Goal: Information Seeking & Learning: Learn about a topic

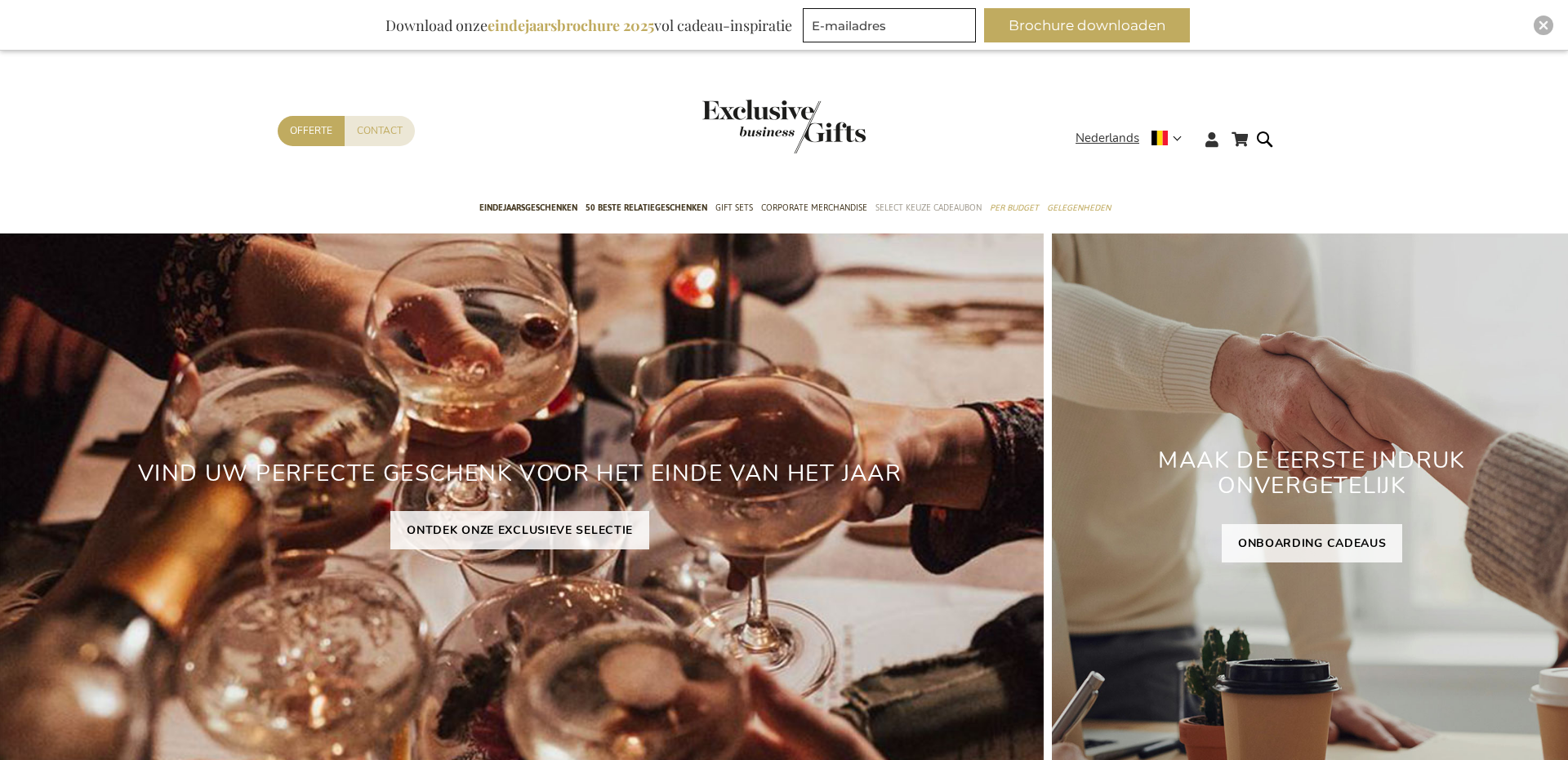
click at [919, 202] on span "Select Keuze Cadeaubon" at bounding box center [928, 207] width 106 height 17
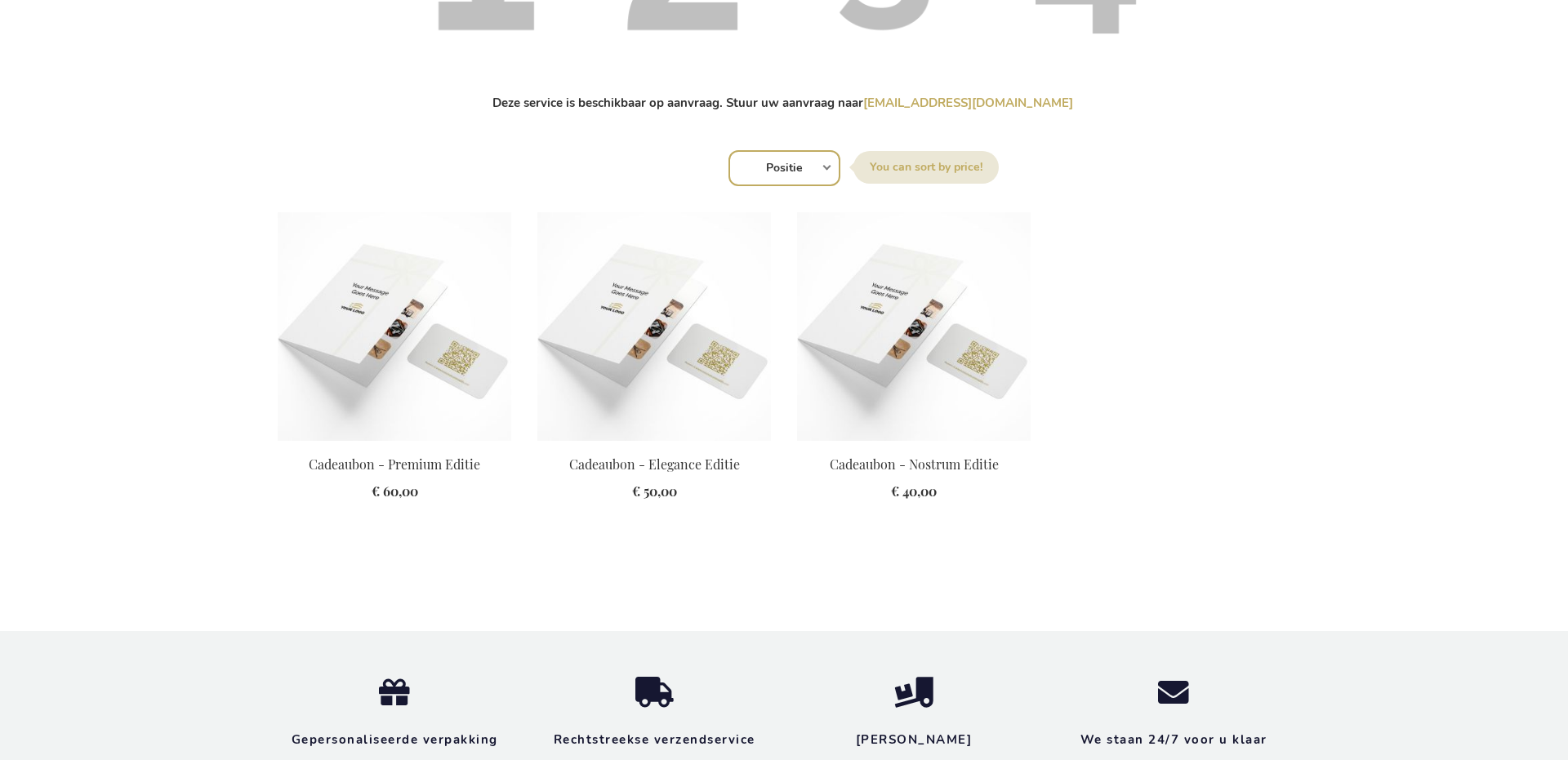
scroll to position [1015, 0]
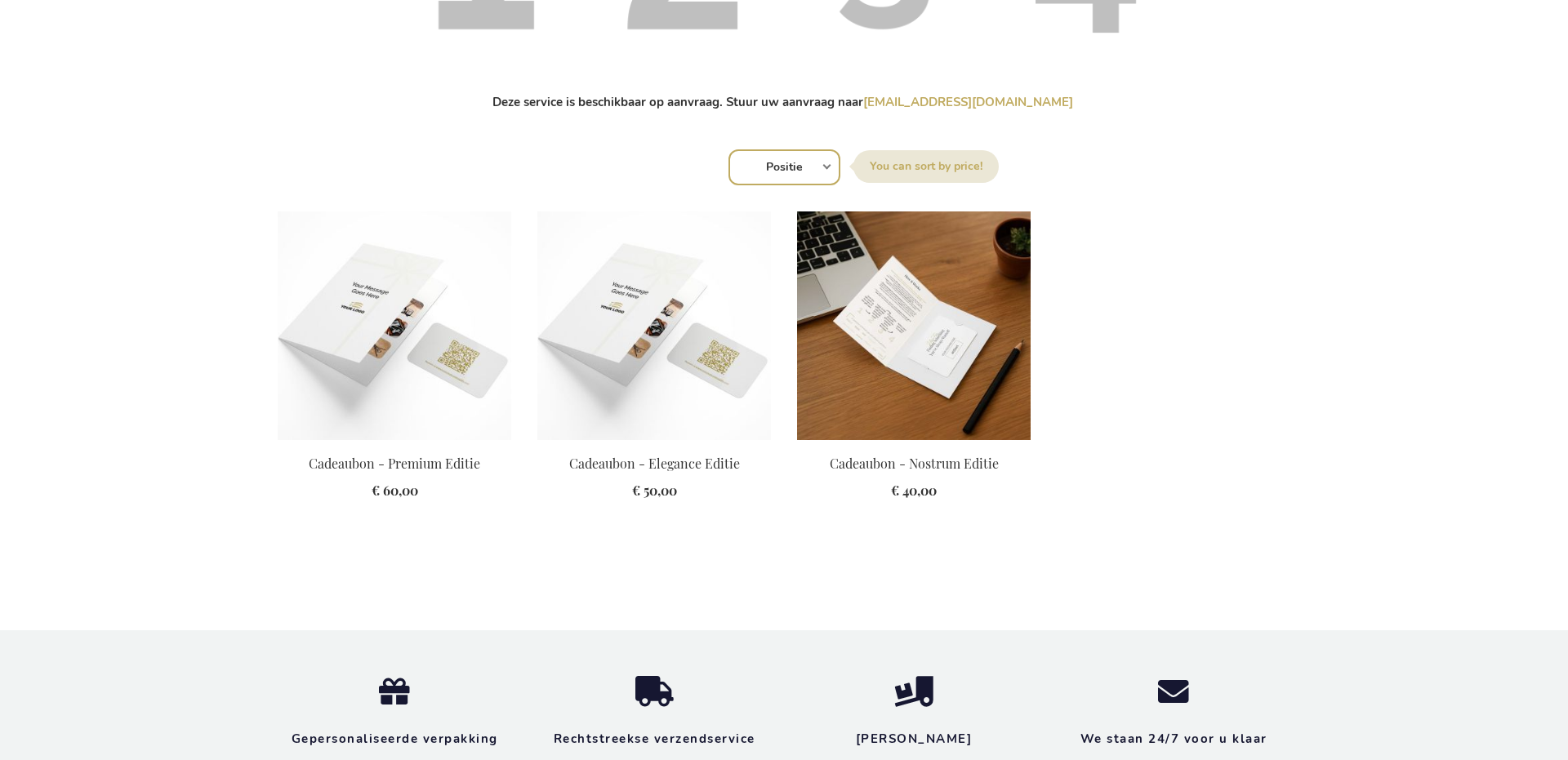
click at [957, 354] on img at bounding box center [914, 326] width 234 height 229
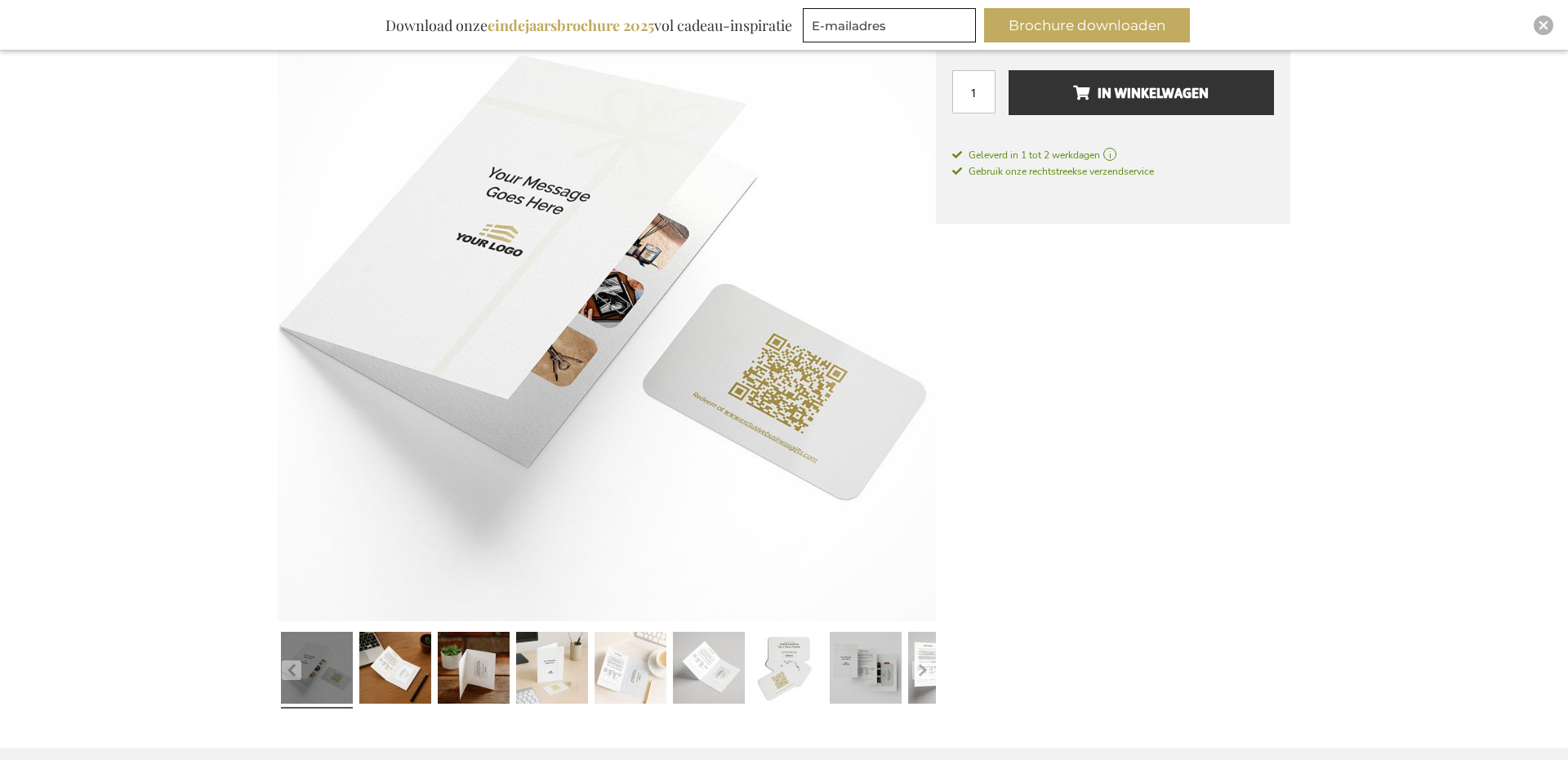
scroll to position [303, 0]
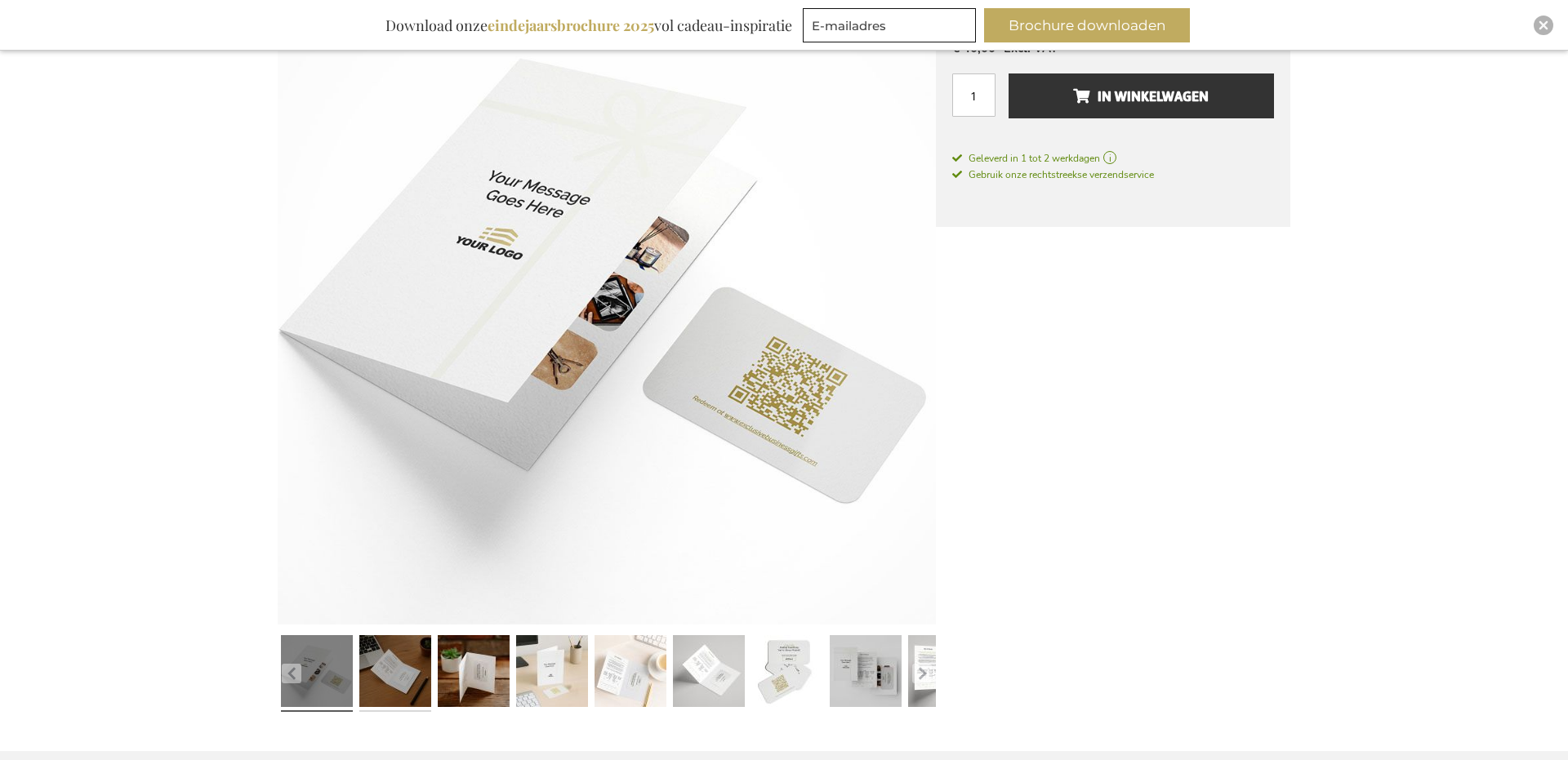
click at [402, 684] on link at bounding box center [394, 674] width 72 height 90
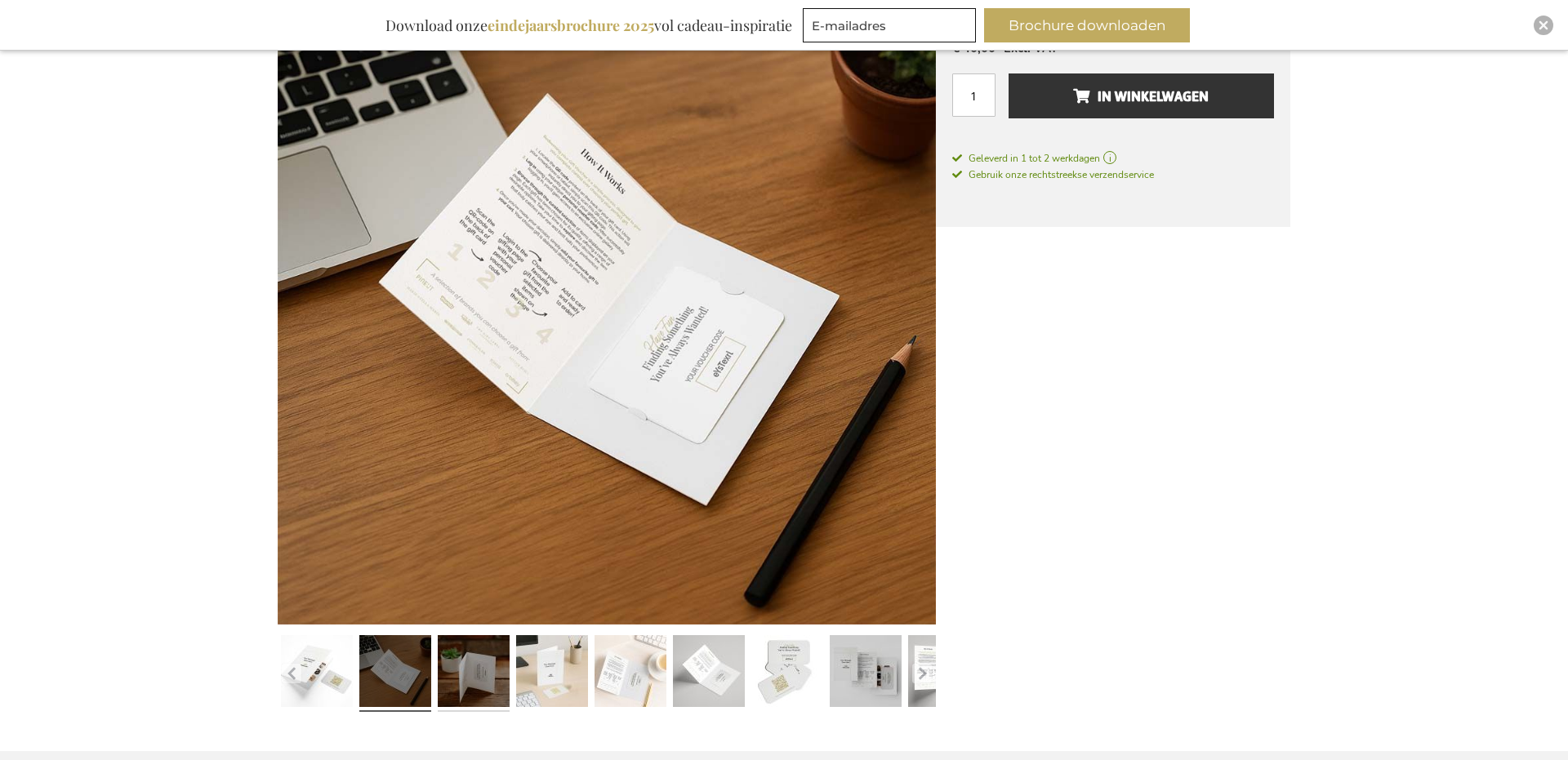
click at [477, 675] on link at bounding box center [473, 674] width 72 height 90
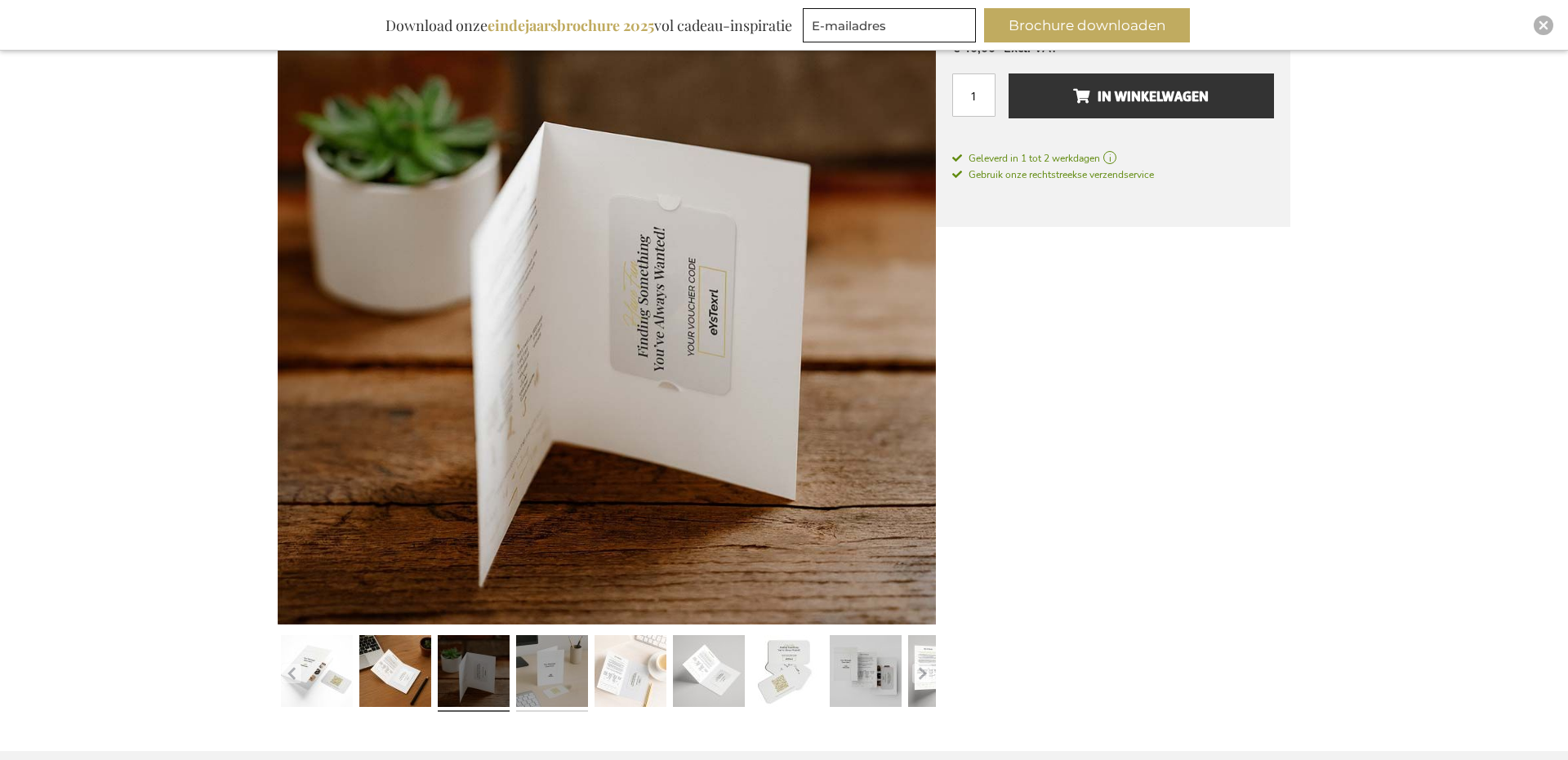
click at [550, 665] on link at bounding box center [552, 674] width 72 height 90
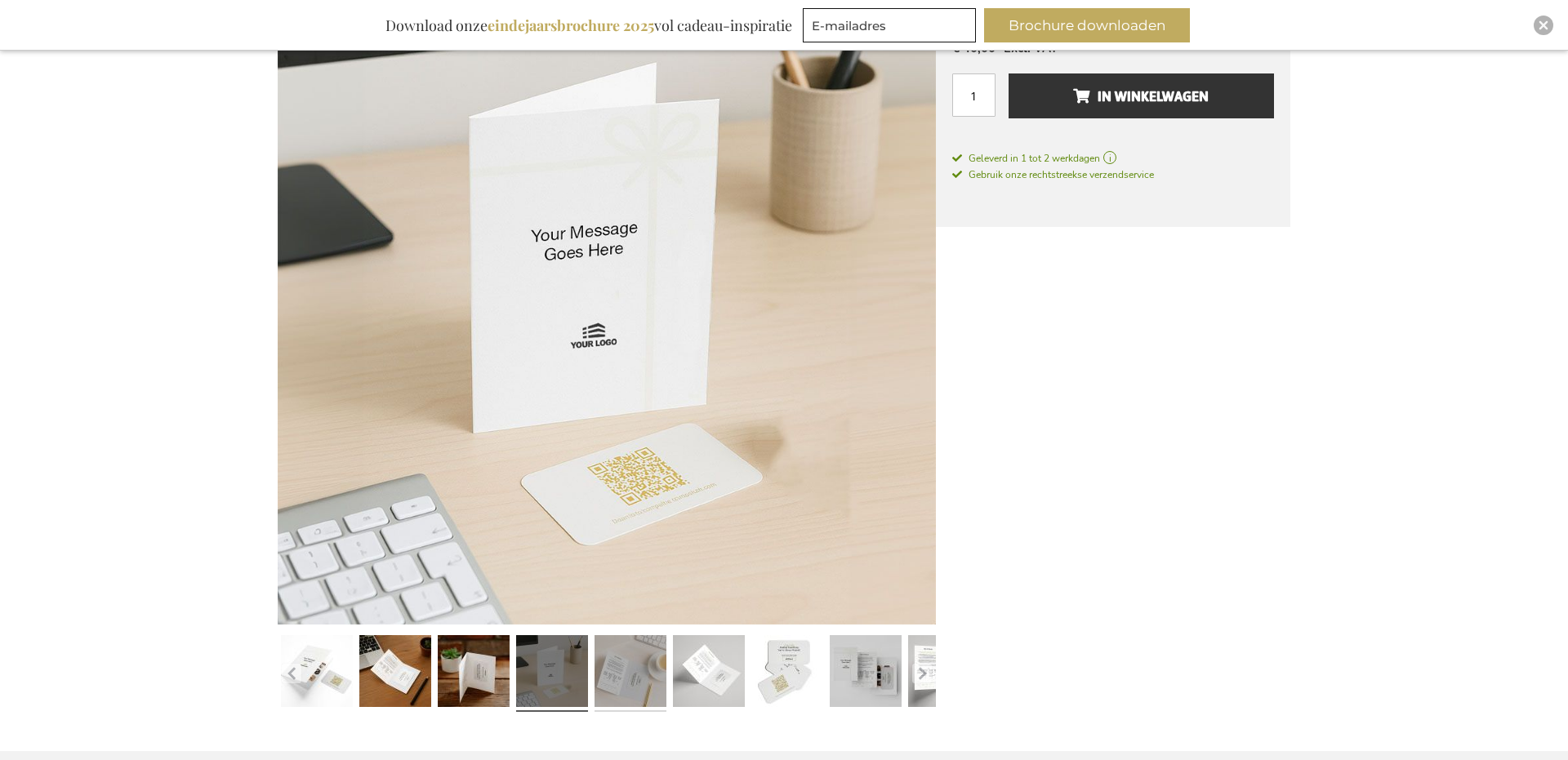
click at [649, 674] on link at bounding box center [630, 674] width 72 height 90
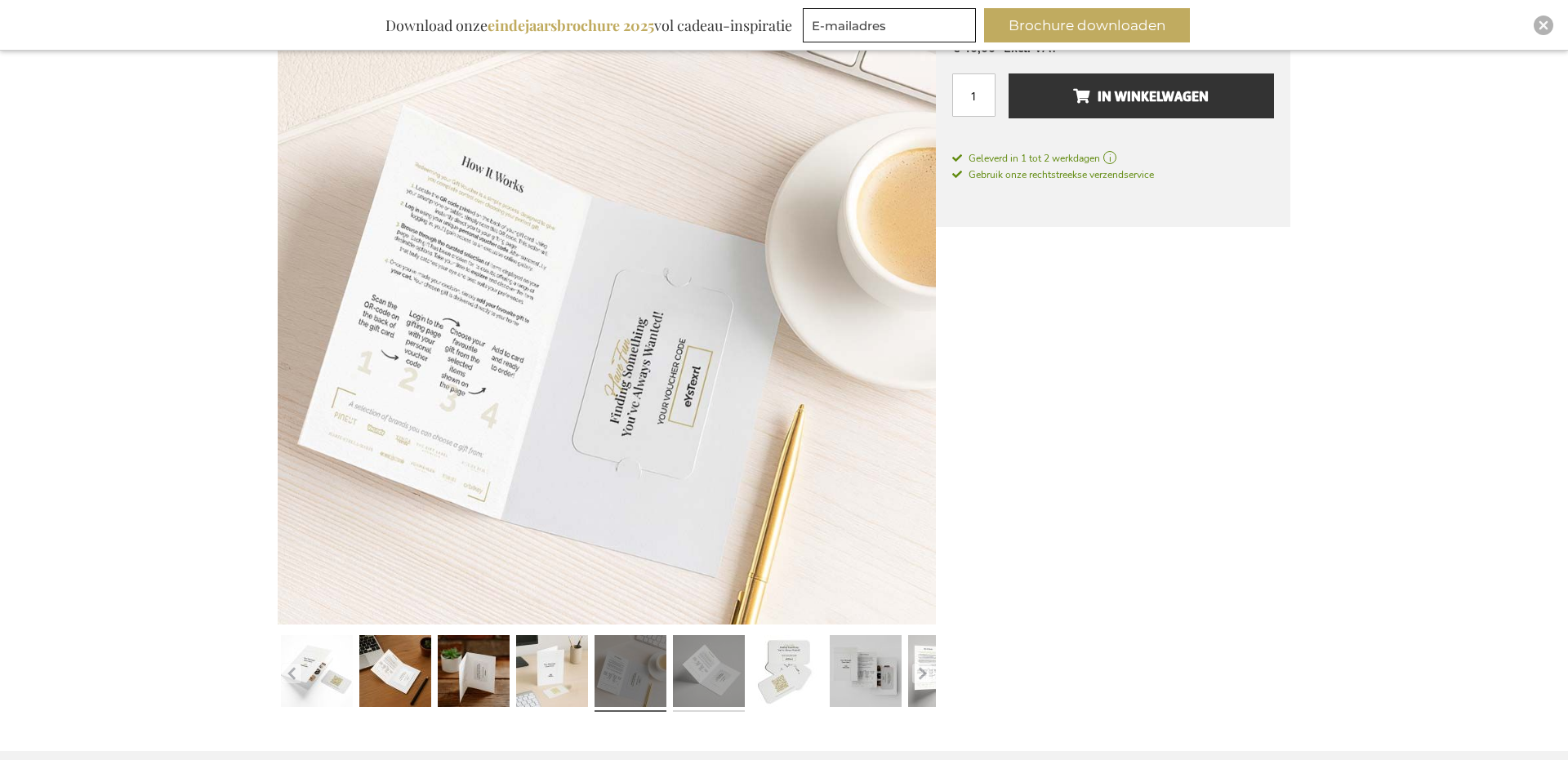
click at [735, 659] on link at bounding box center [708, 674] width 72 height 90
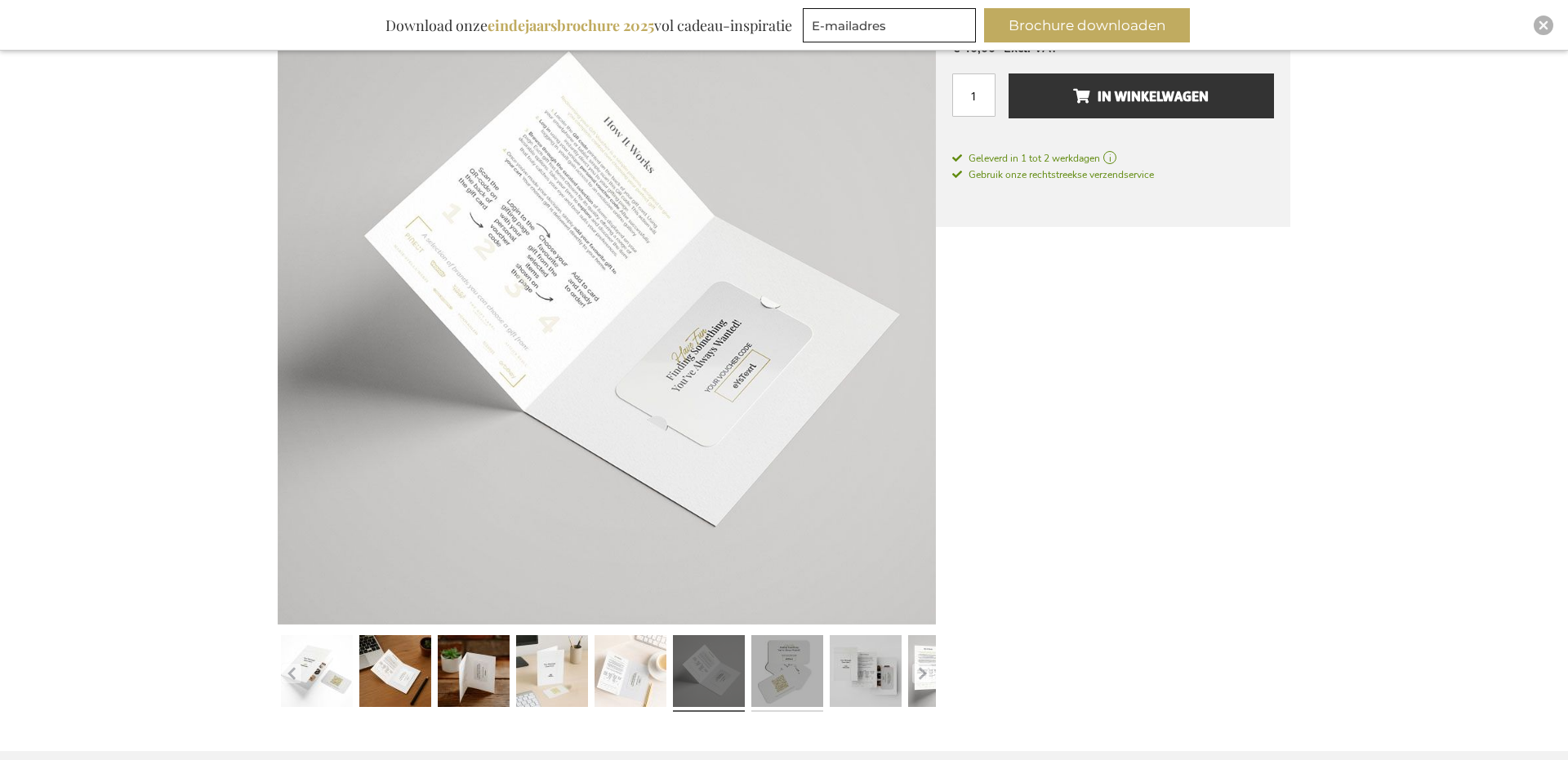
click at [799, 664] on link at bounding box center [786, 674] width 72 height 90
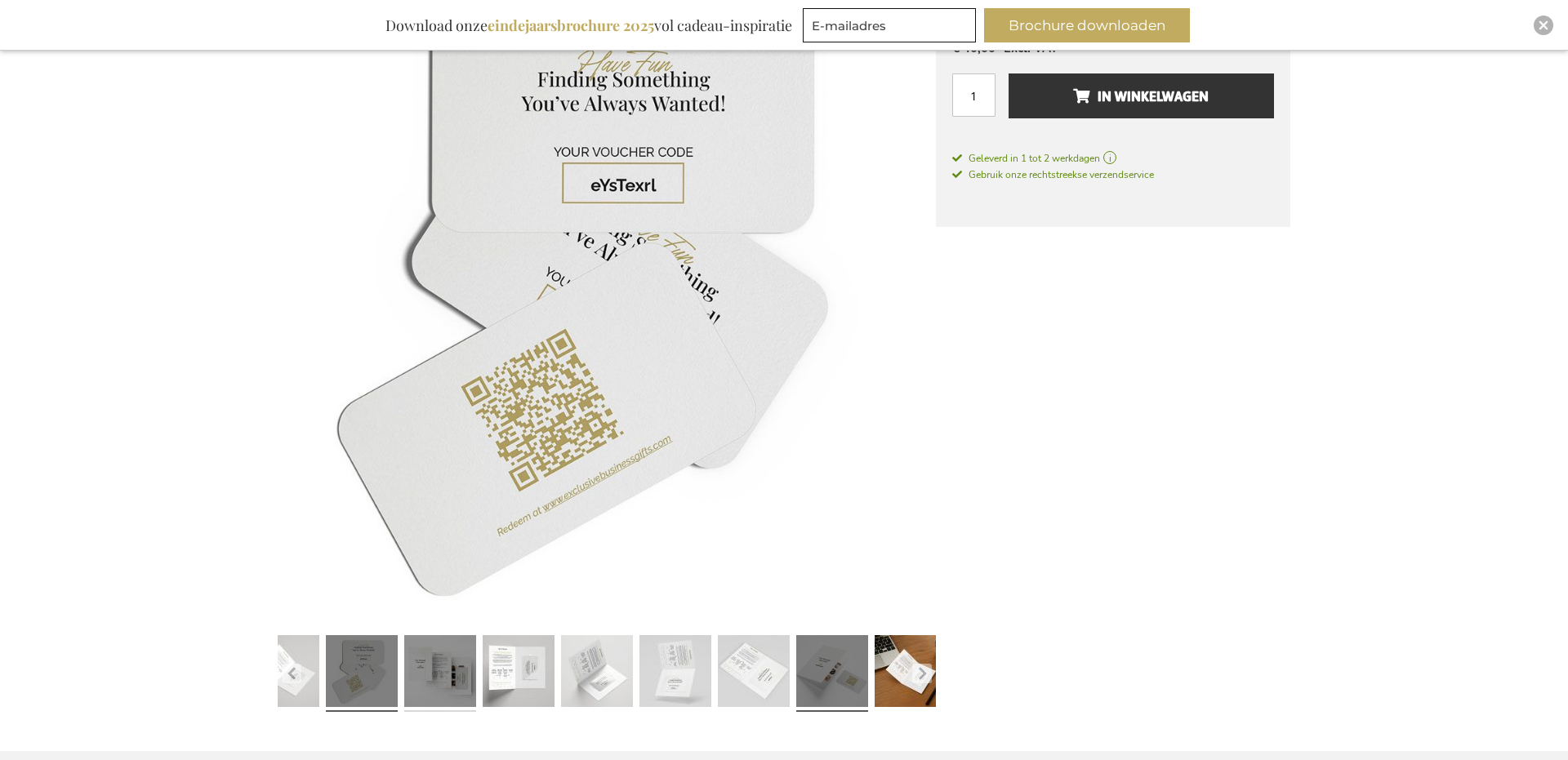
click at [463, 665] on link at bounding box center [440, 674] width 72 height 90
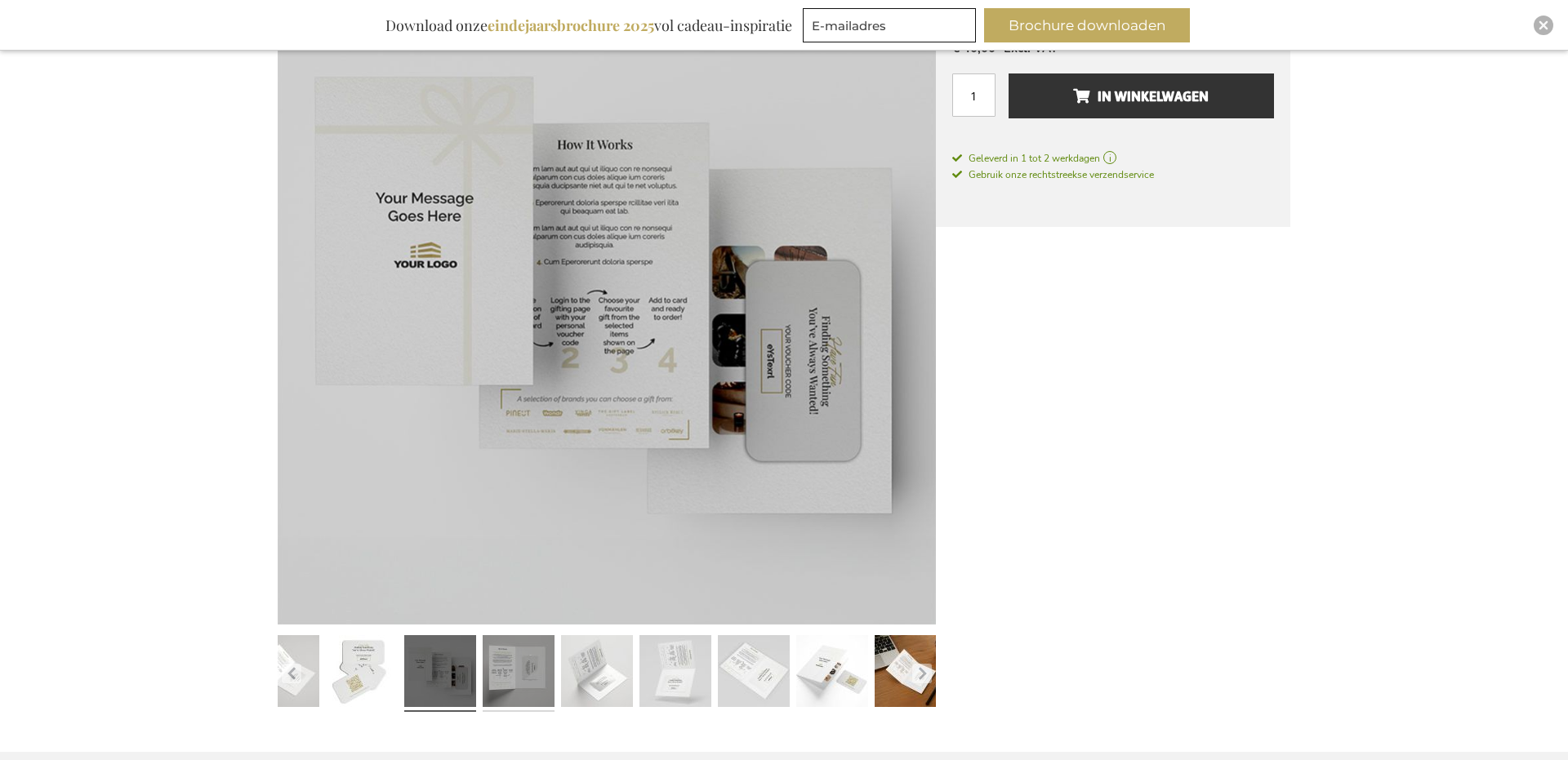
click at [501, 673] on link at bounding box center [518, 674] width 72 height 90
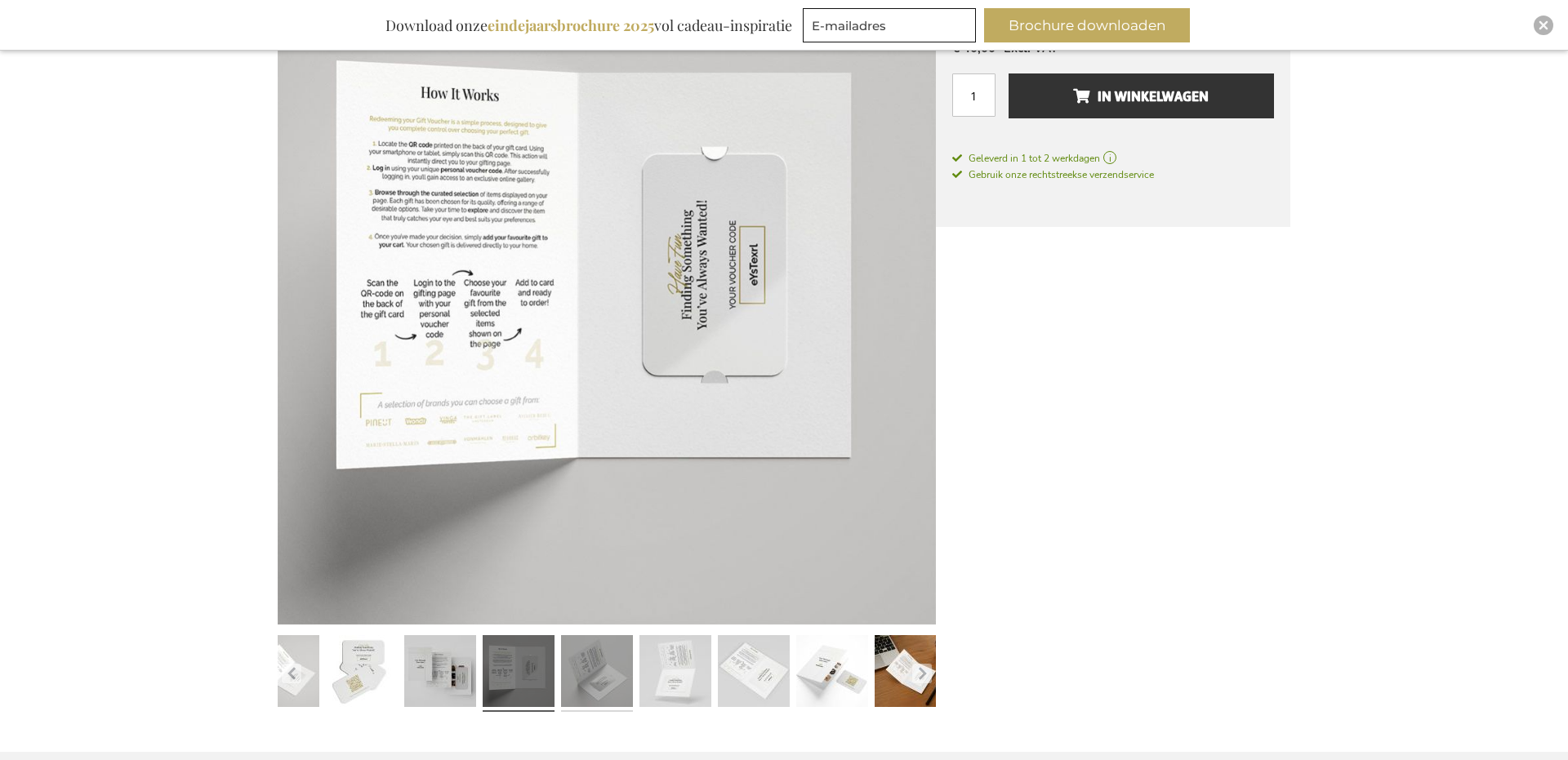
click at [564, 673] on link at bounding box center [596, 674] width 72 height 90
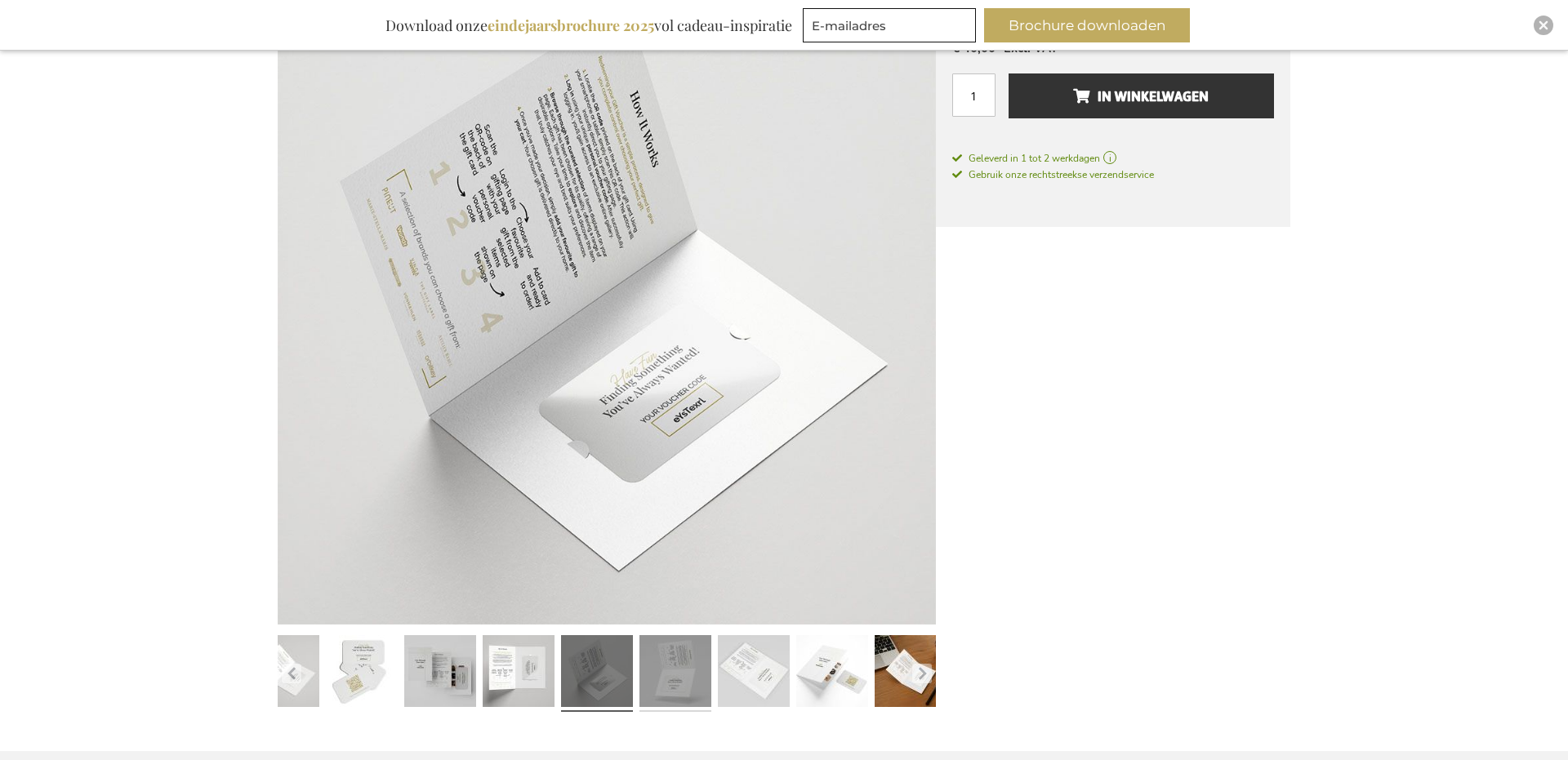
click at [672, 671] on link at bounding box center [674, 674] width 72 height 90
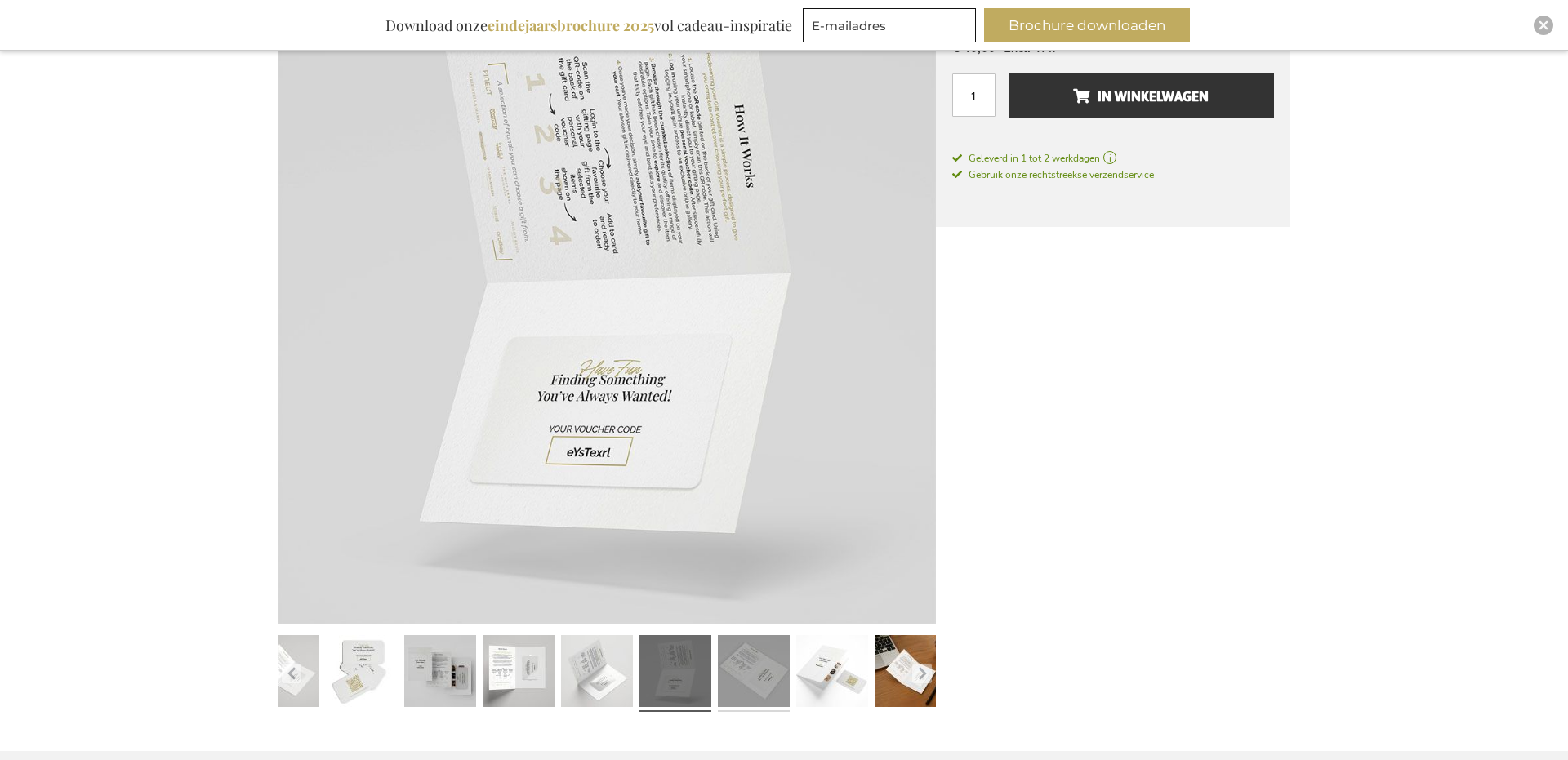
click at [754, 666] on link at bounding box center [754, 674] width 72 height 90
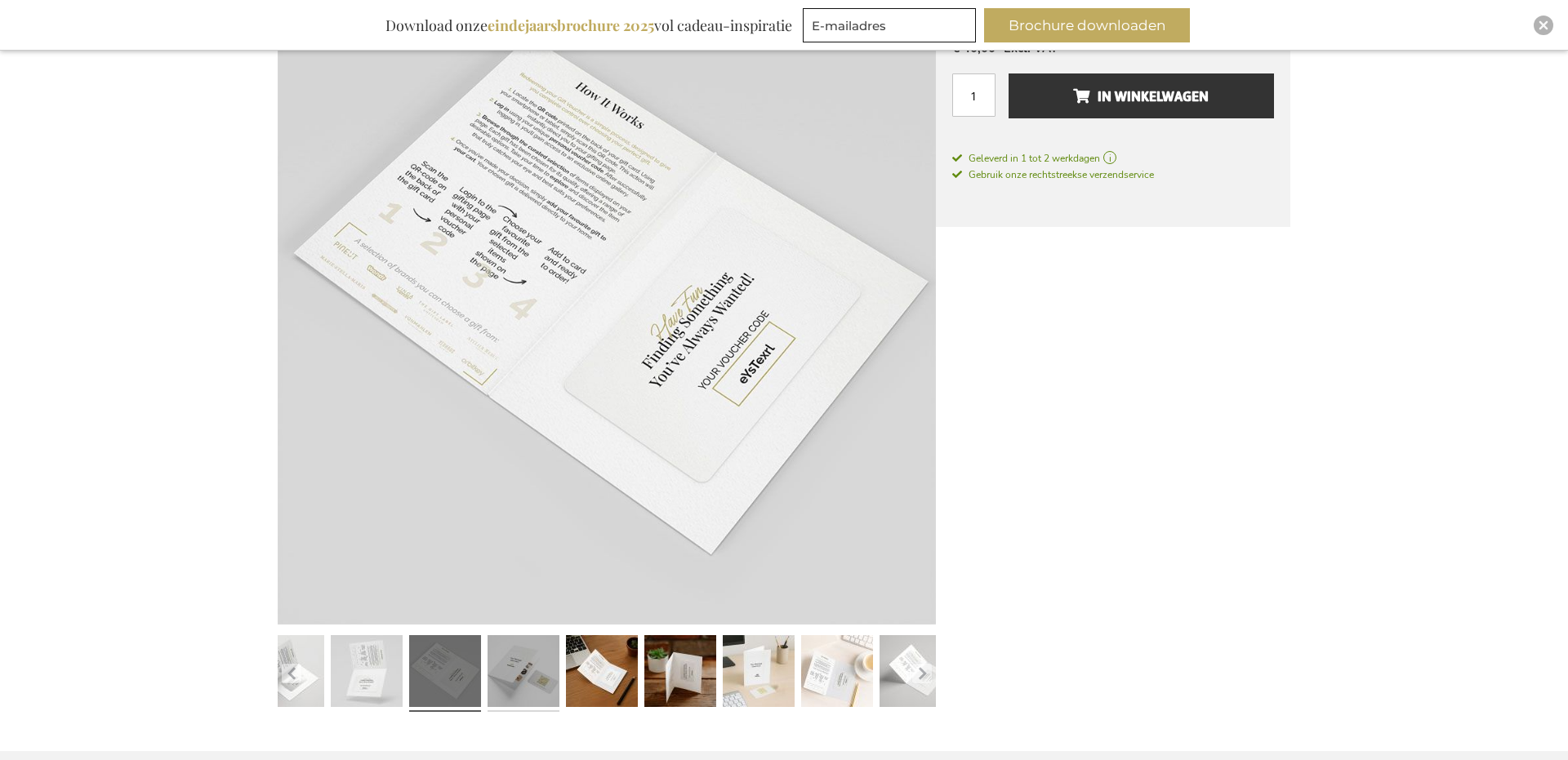
click at [545, 674] on link at bounding box center [523, 674] width 72 height 90
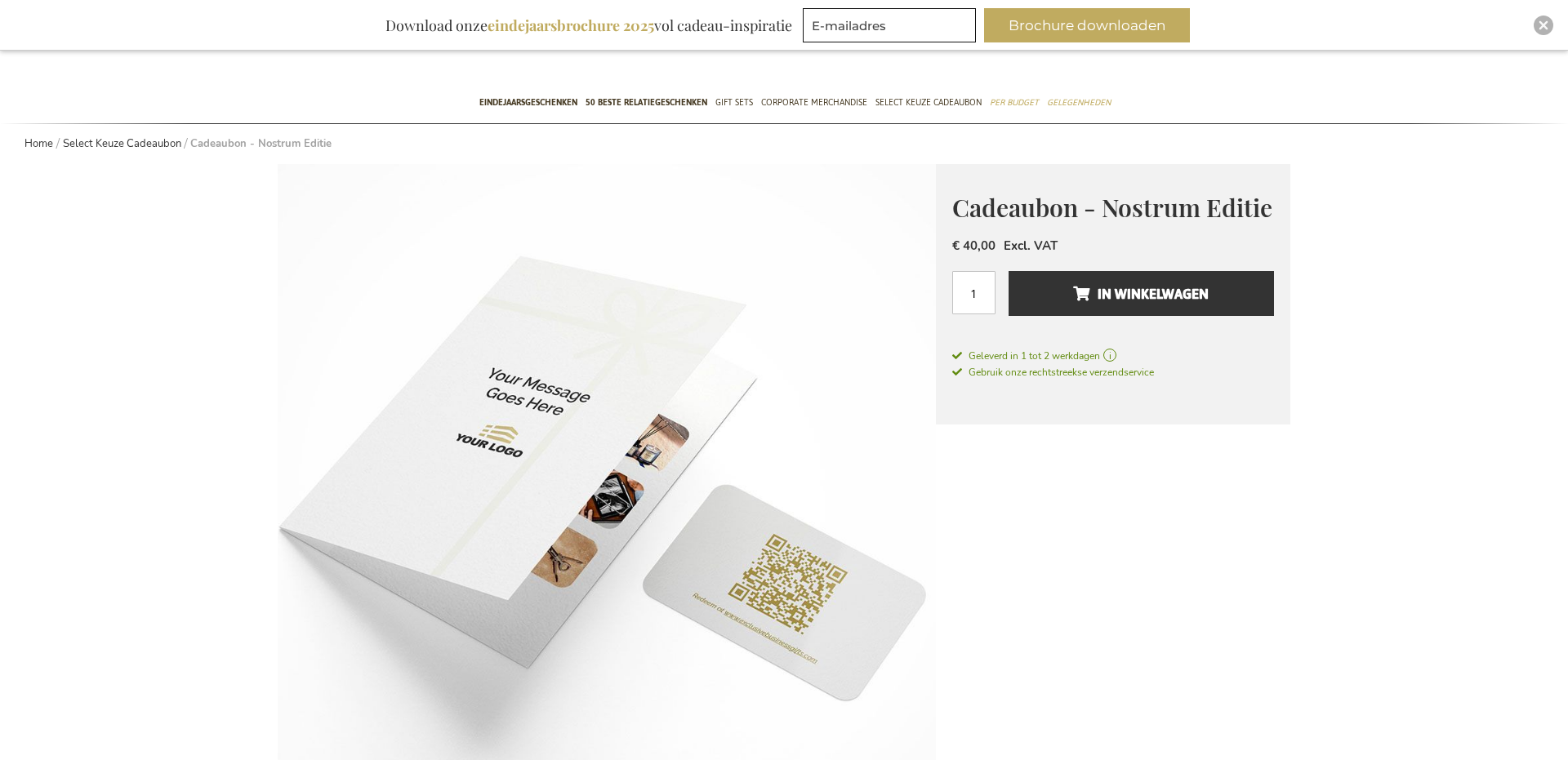
scroll to position [0, 0]
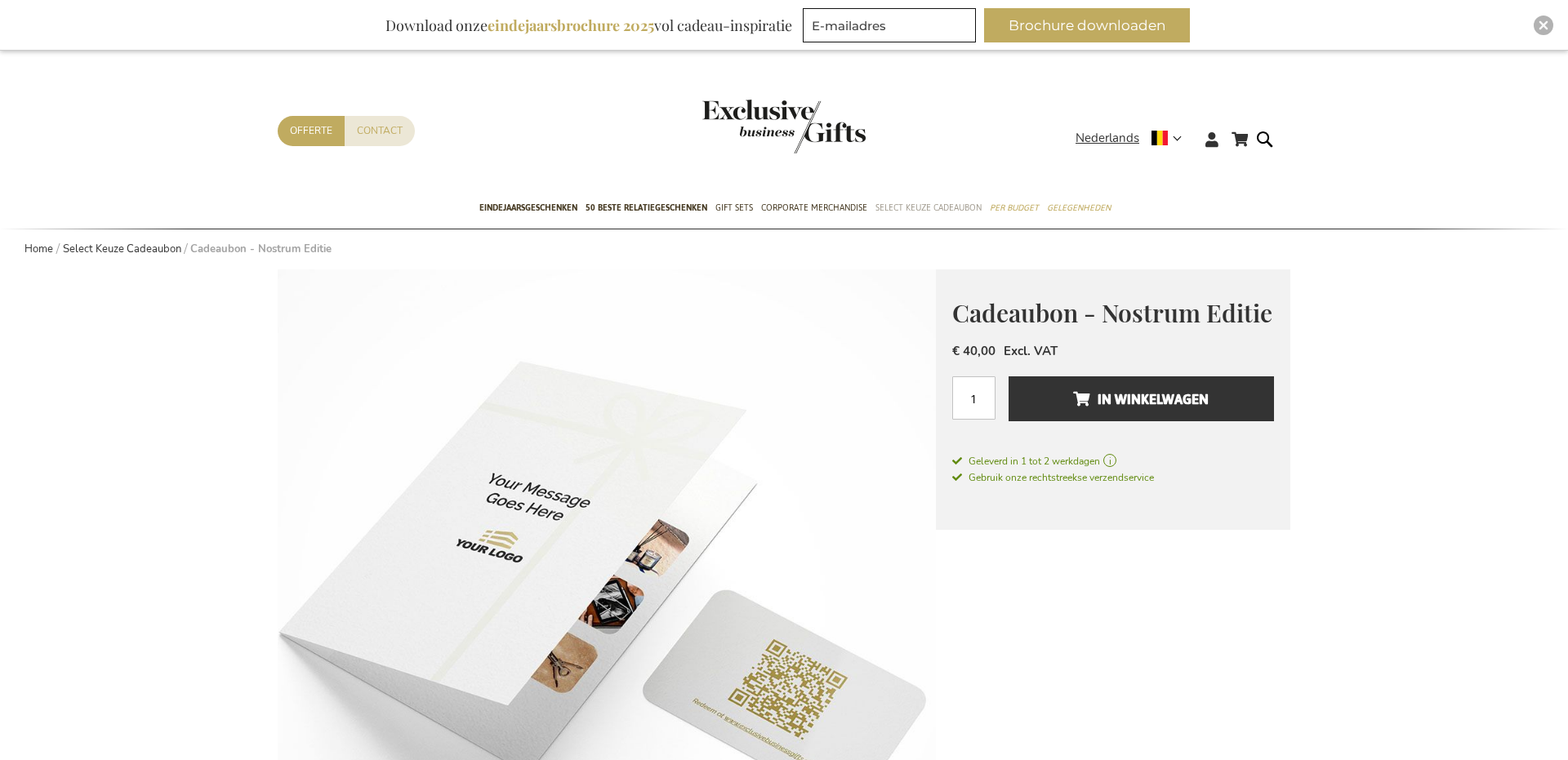
click at [925, 202] on span "Select Keuze Cadeaubon" at bounding box center [928, 207] width 106 height 17
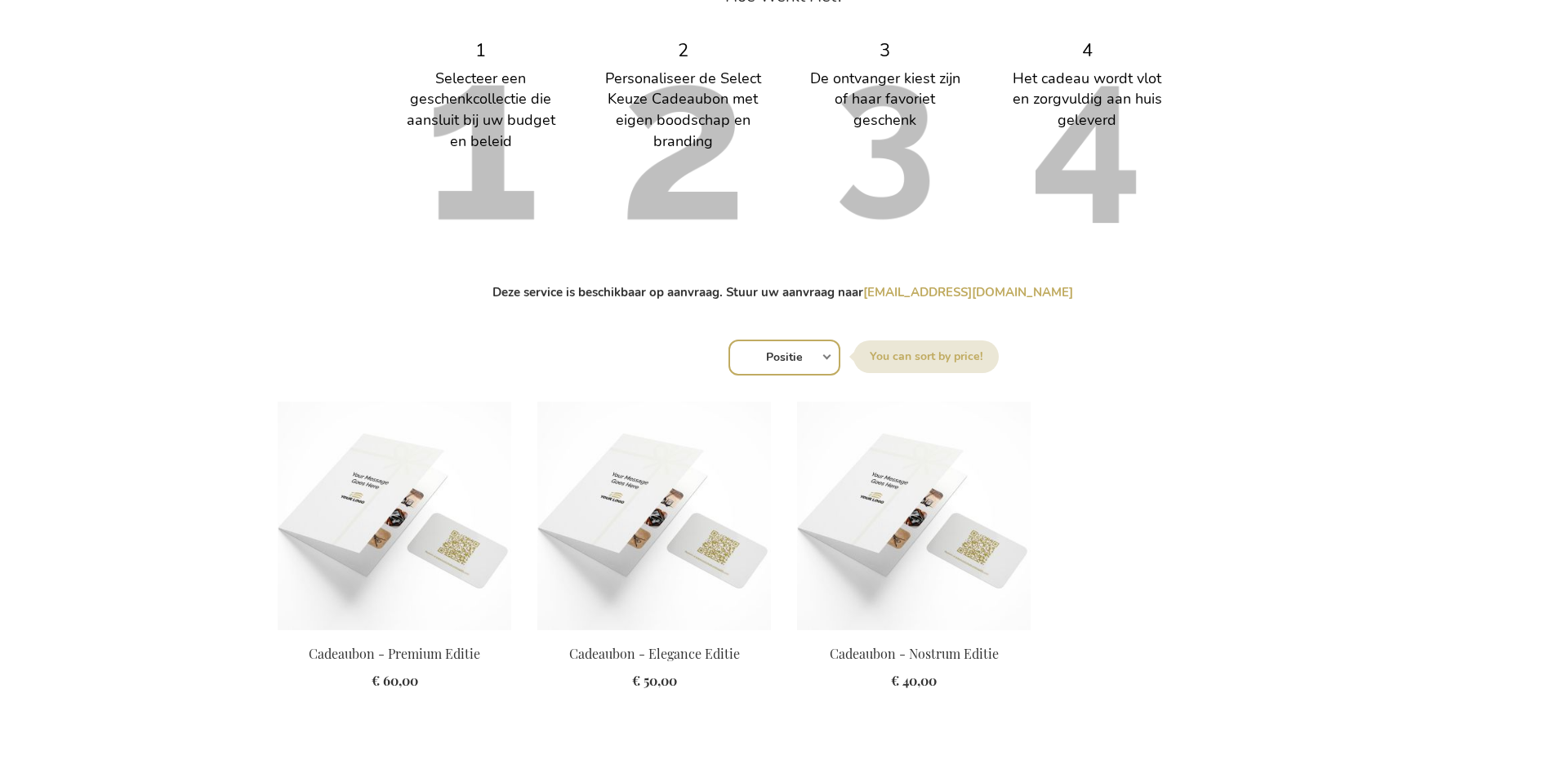
scroll to position [863, 0]
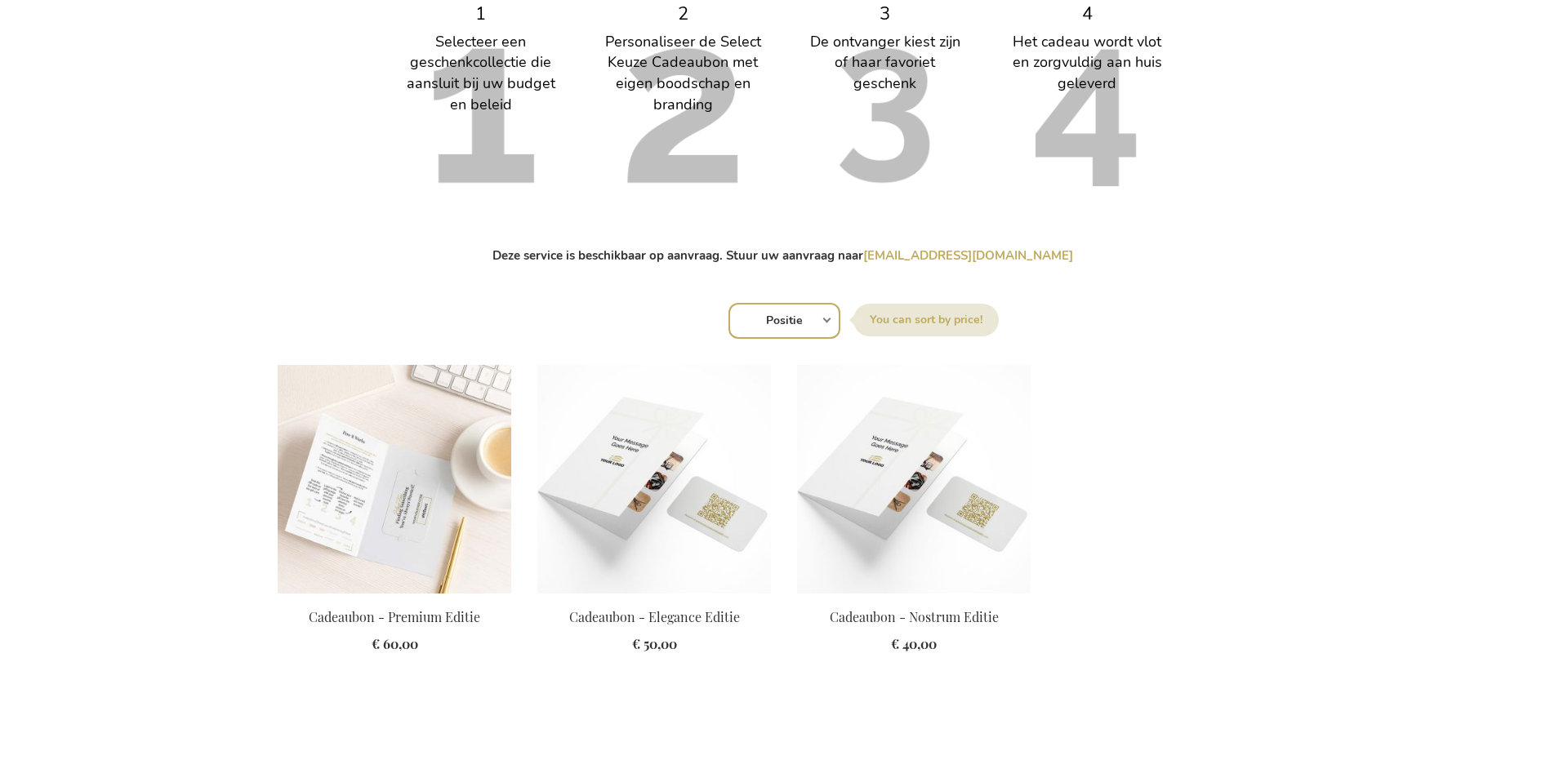
click at [414, 469] on img at bounding box center [394, 480] width 234 height 229
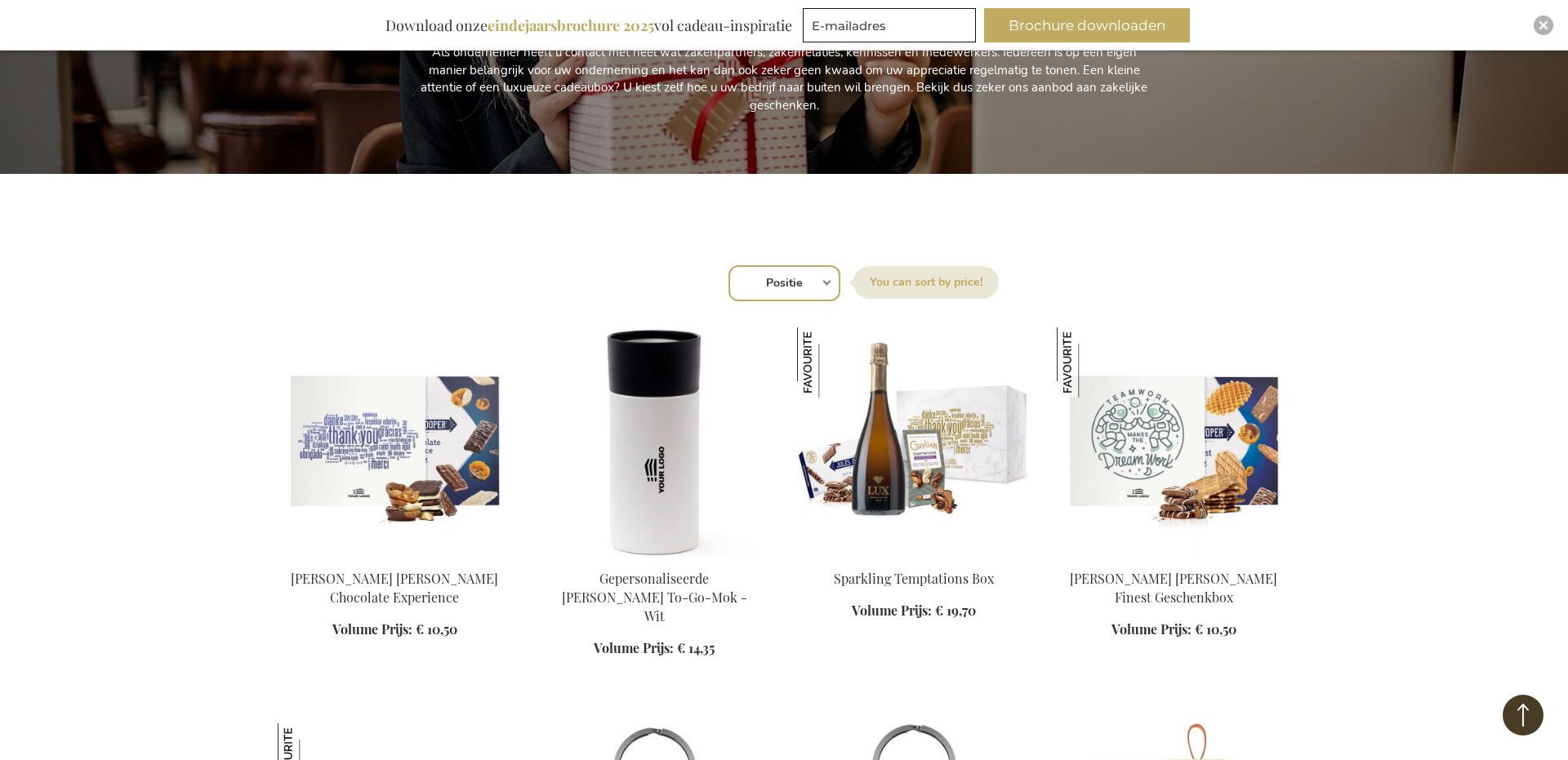
click at [811, 293] on select "Positie Best Sellers Meest bekeken Nieuw Biggest Saving Price: low to high Pric…" at bounding box center [784, 284] width 112 height 36
select select "new"
click at [728, 265] on select "Positie Best Sellers Meest bekeken Nieuw Biggest Saving Price: low to high Pric…" at bounding box center [784, 284] width 112 height 36
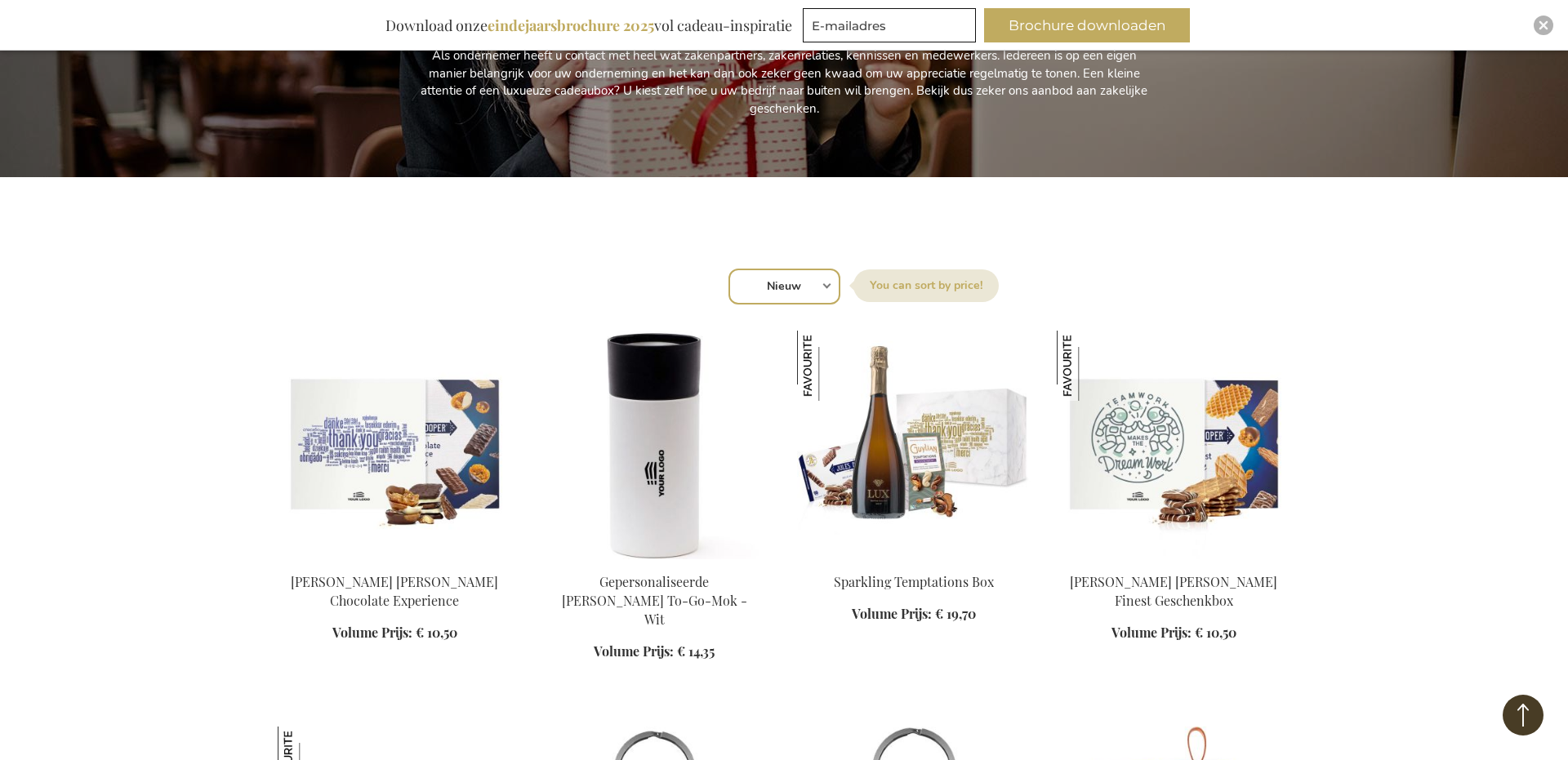
scroll to position [377, 0]
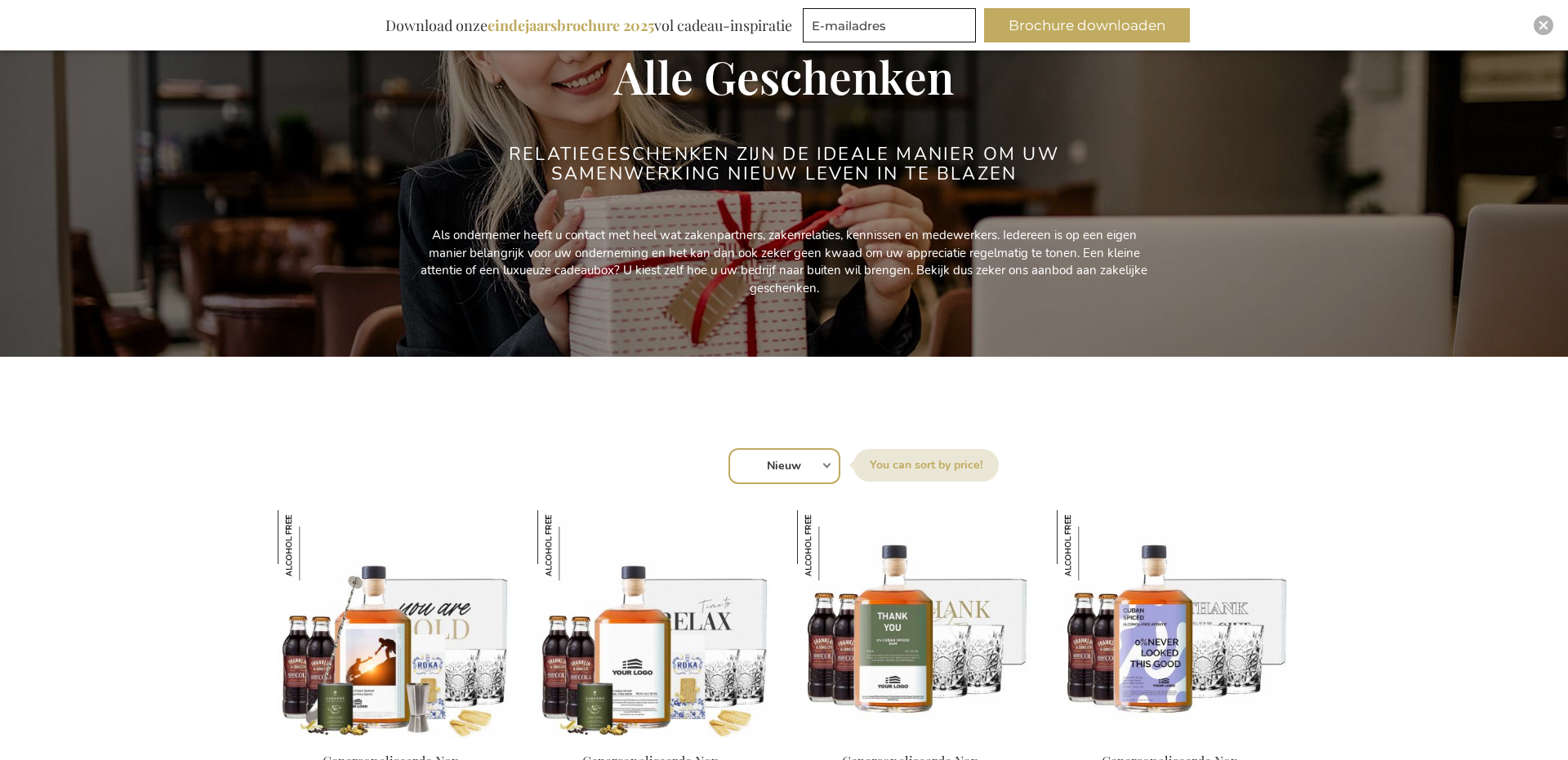
scroll to position [403, 0]
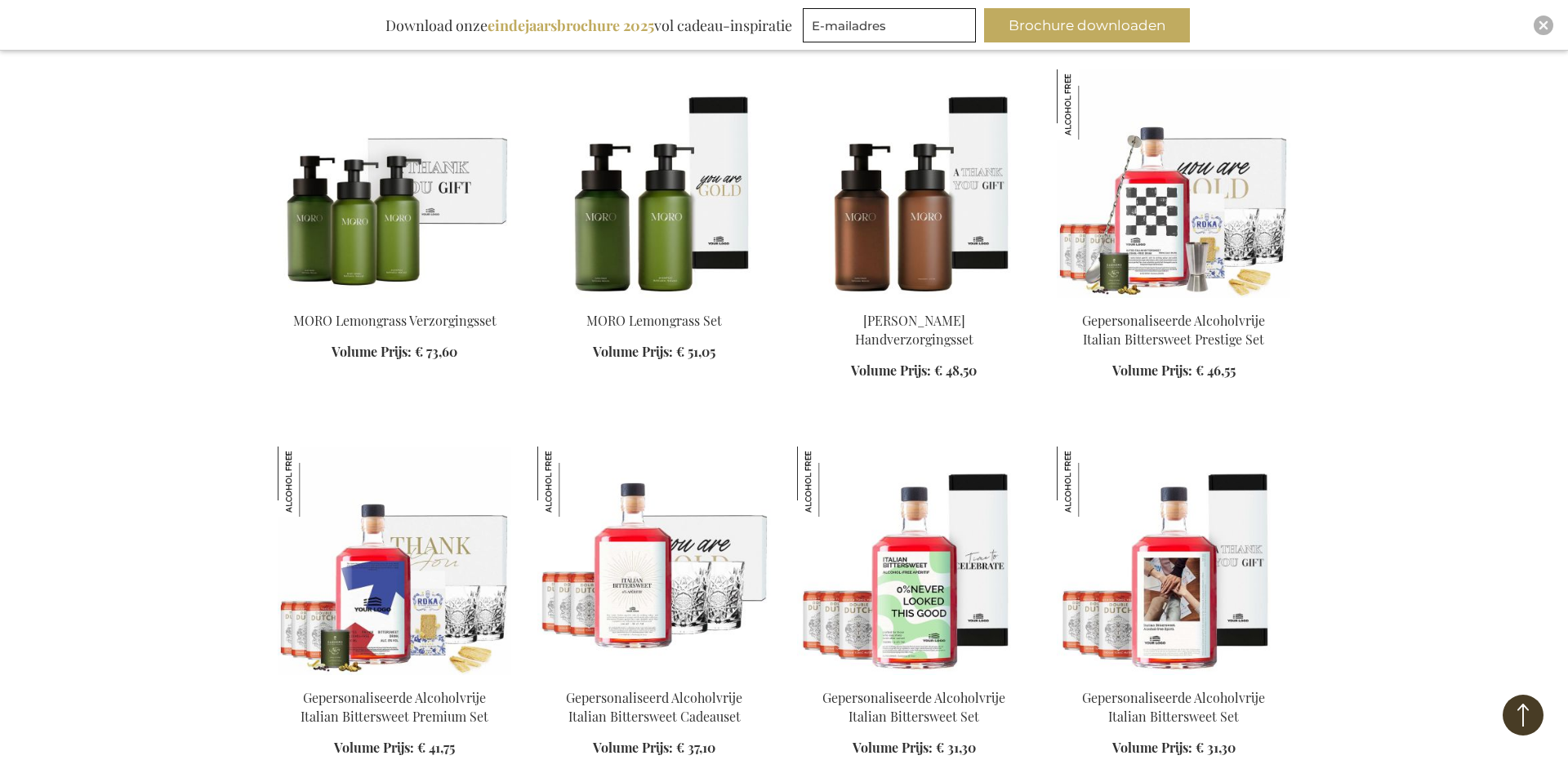
scroll to position [1762, 0]
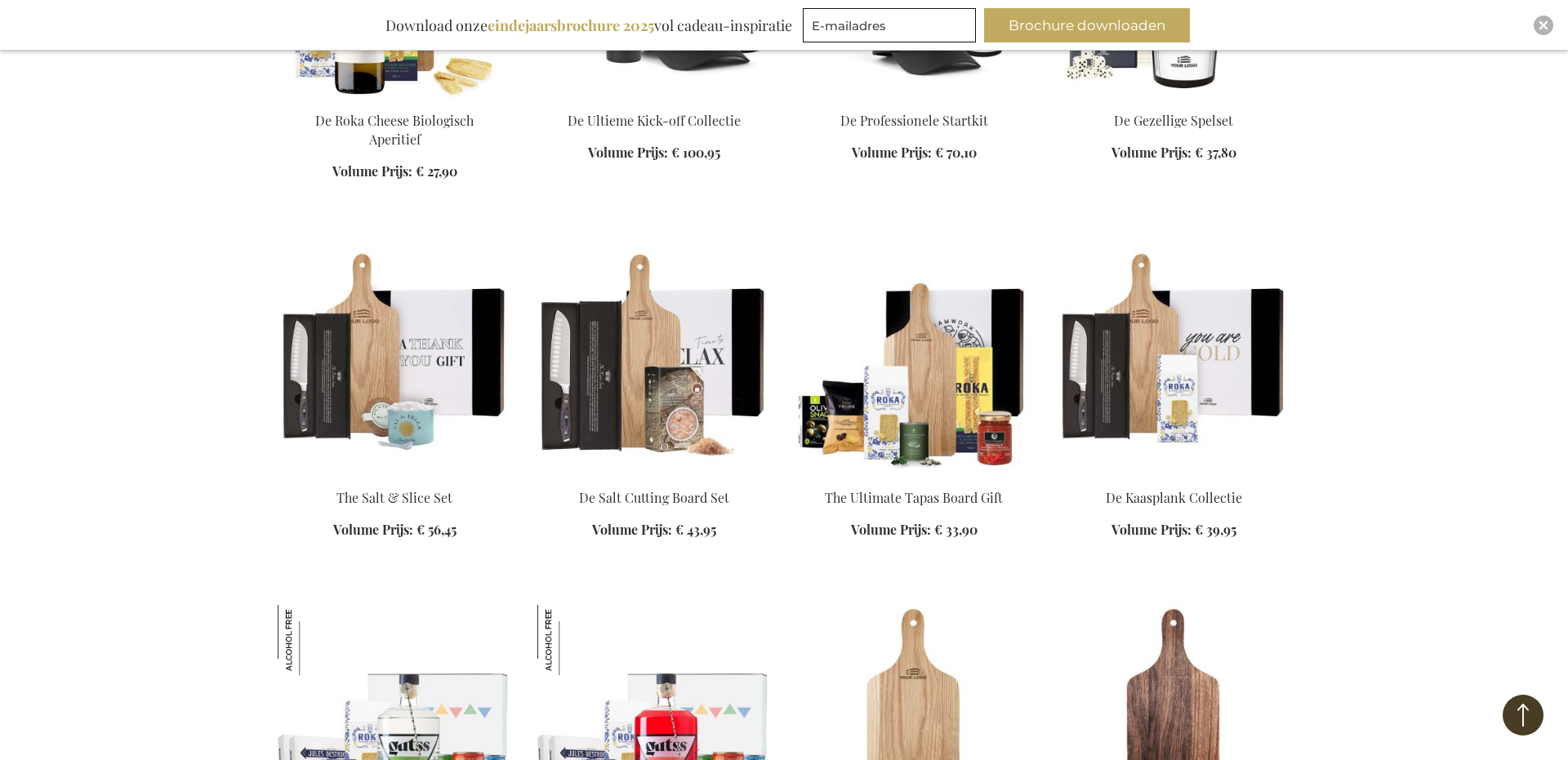
scroll to position [3640, 0]
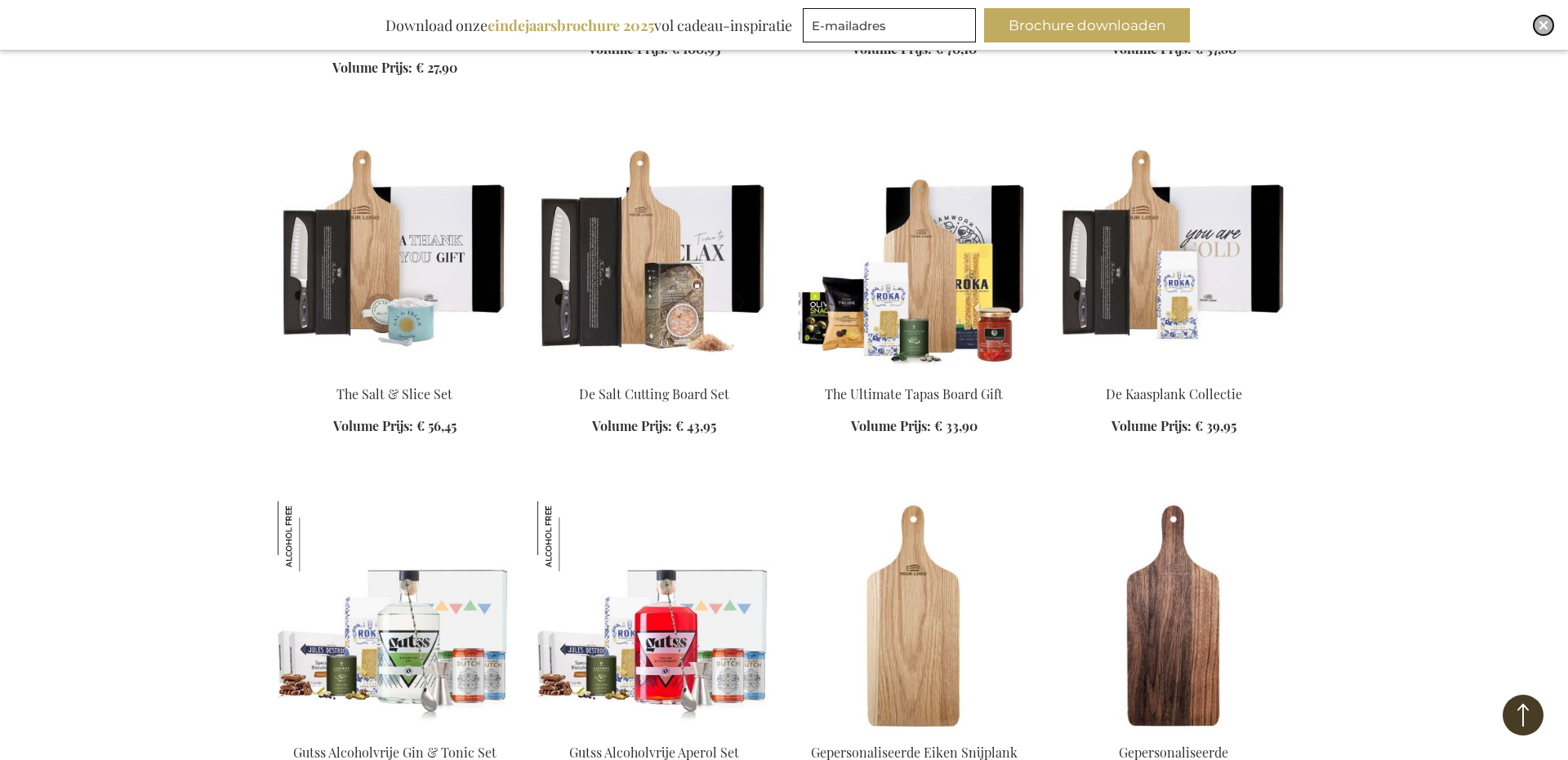
drag, startPoint x: 1537, startPoint y: 25, endPoint x: 1526, endPoint y: 24, distance: 11.0
click at [1538, 25] on img "Close" at bounding box center [1543, 25] width 10 height 10
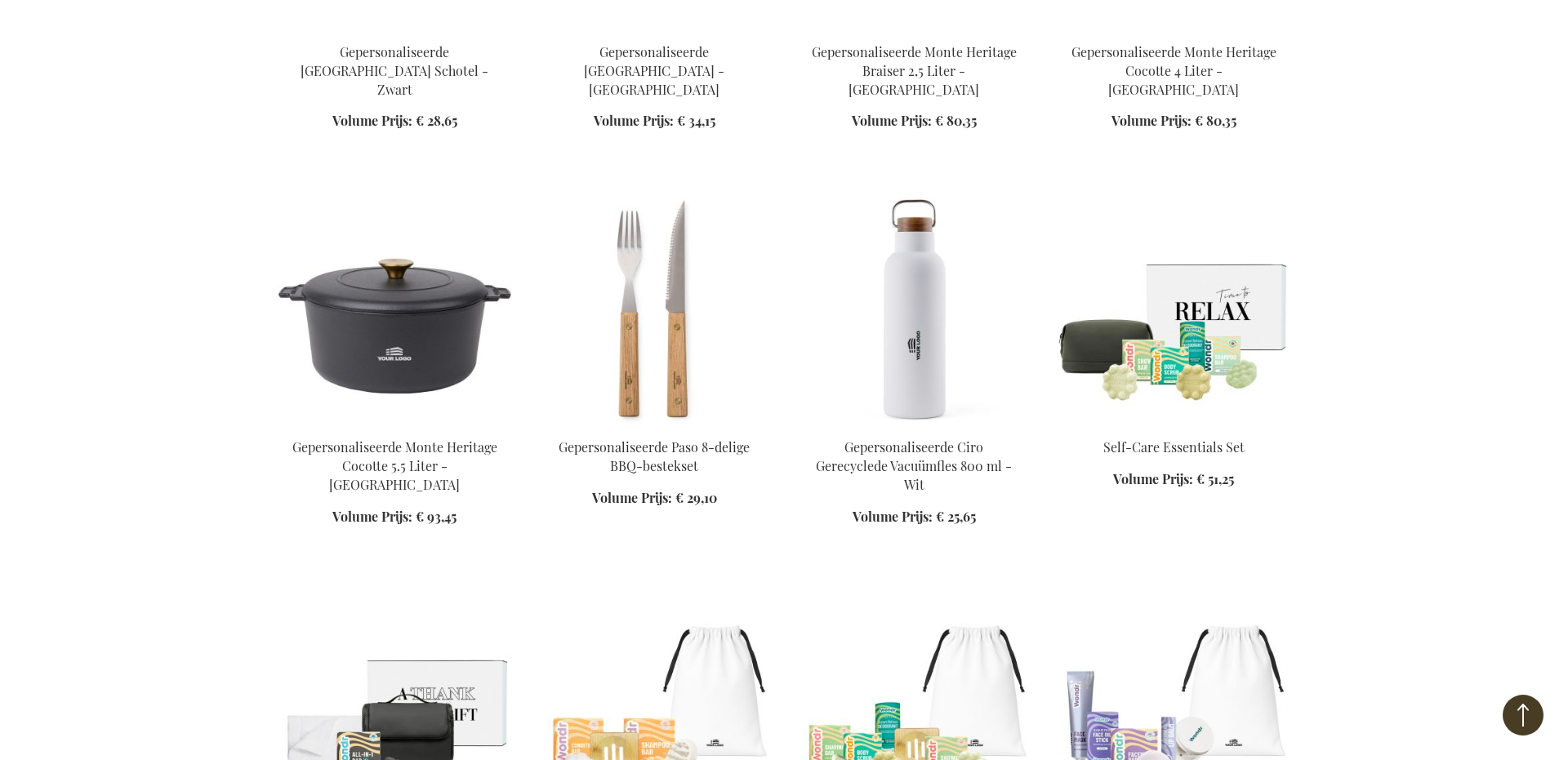
scroll to position [7557, 0]
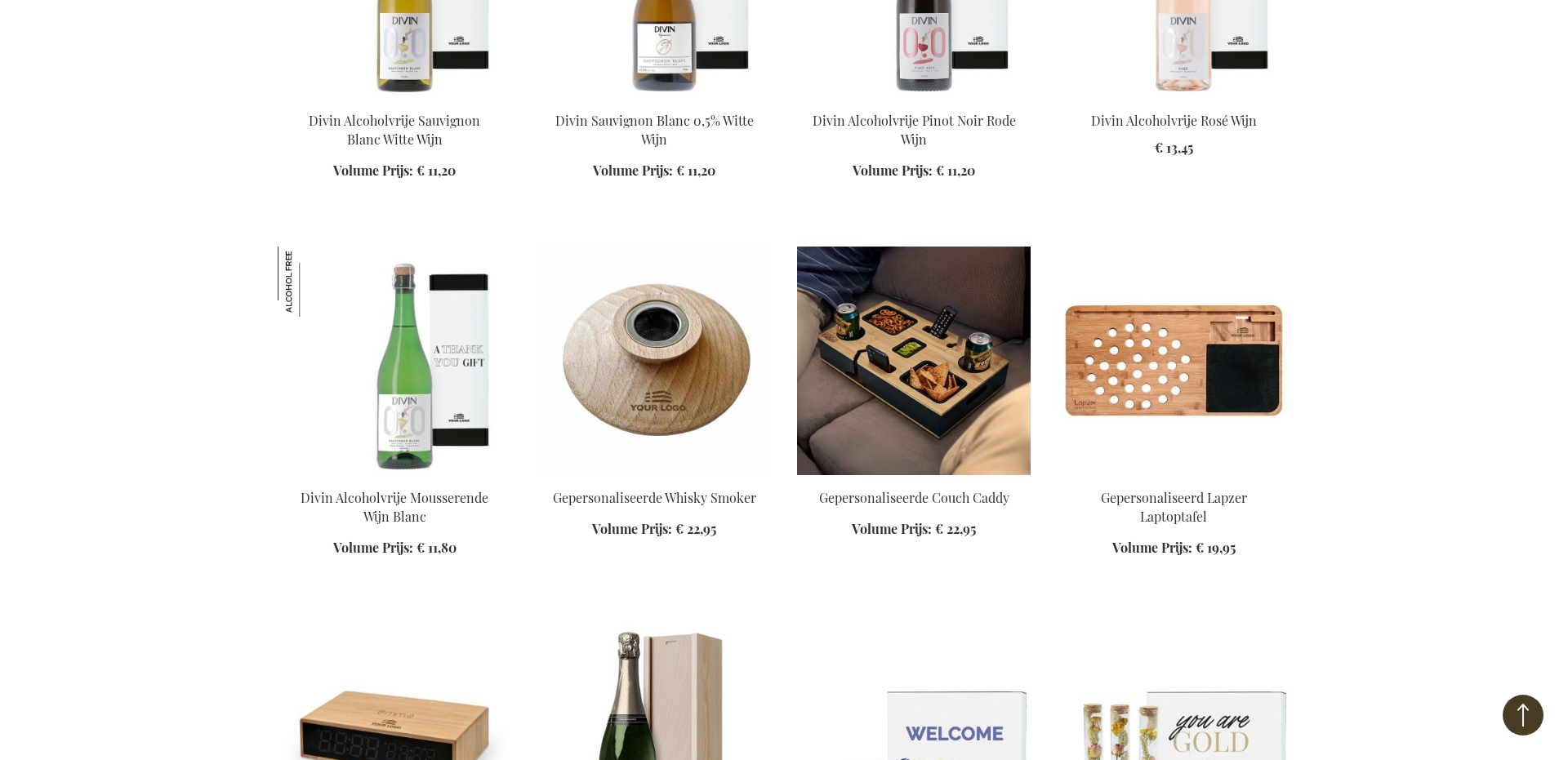
scroll to position [11503, 0]
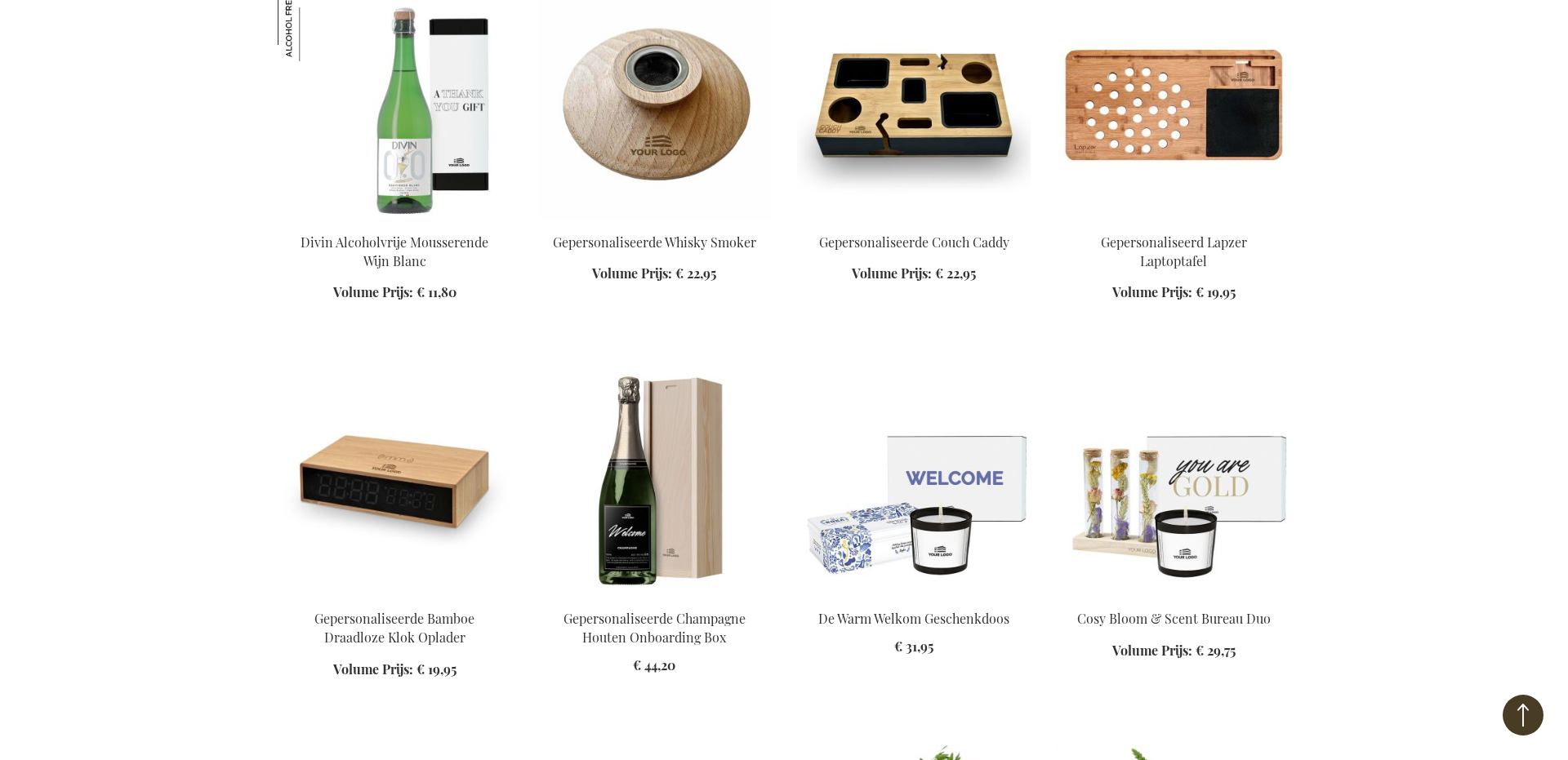
scroll to position [11760, 0]
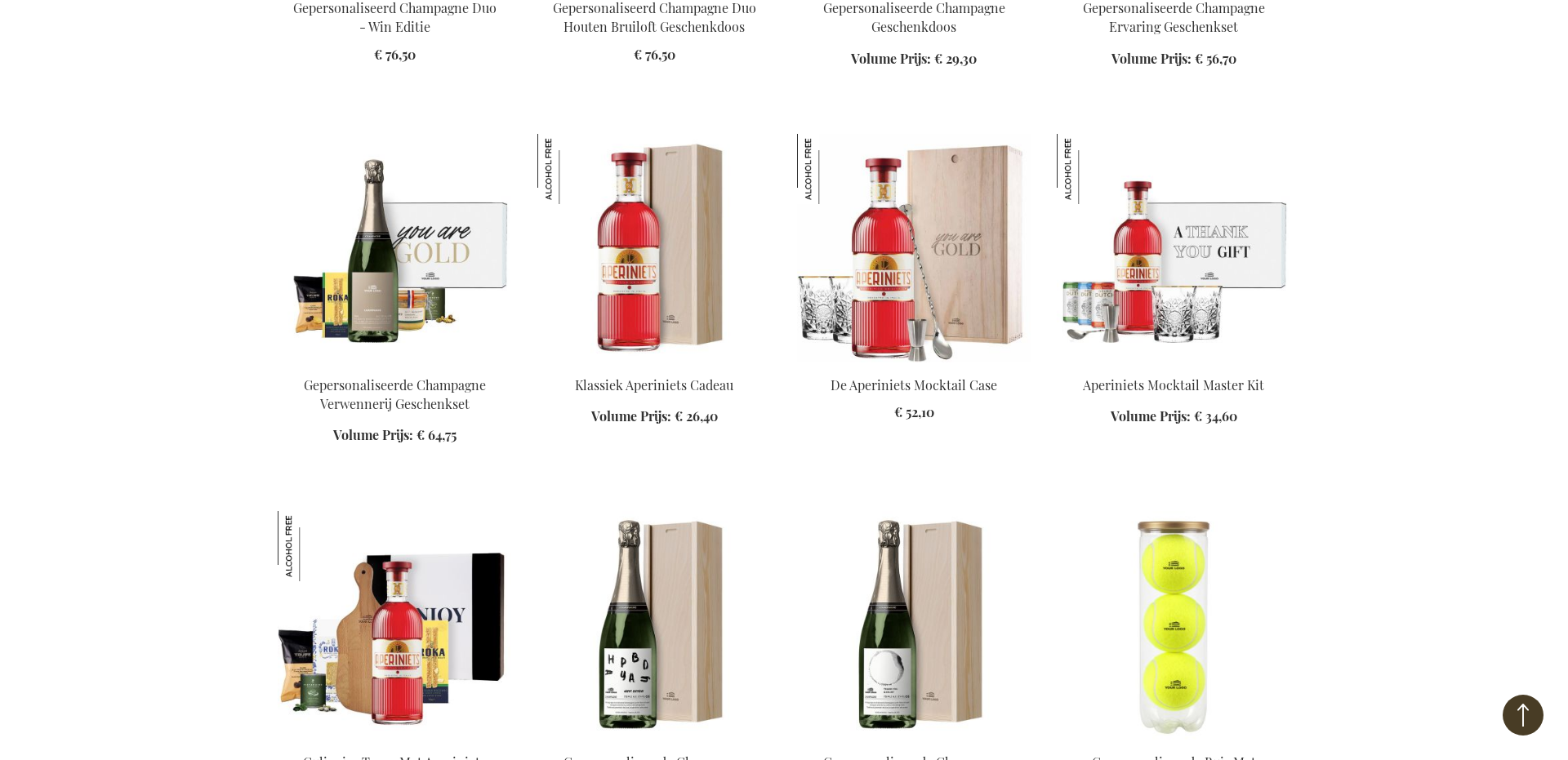
scroll to position [15607, 0]
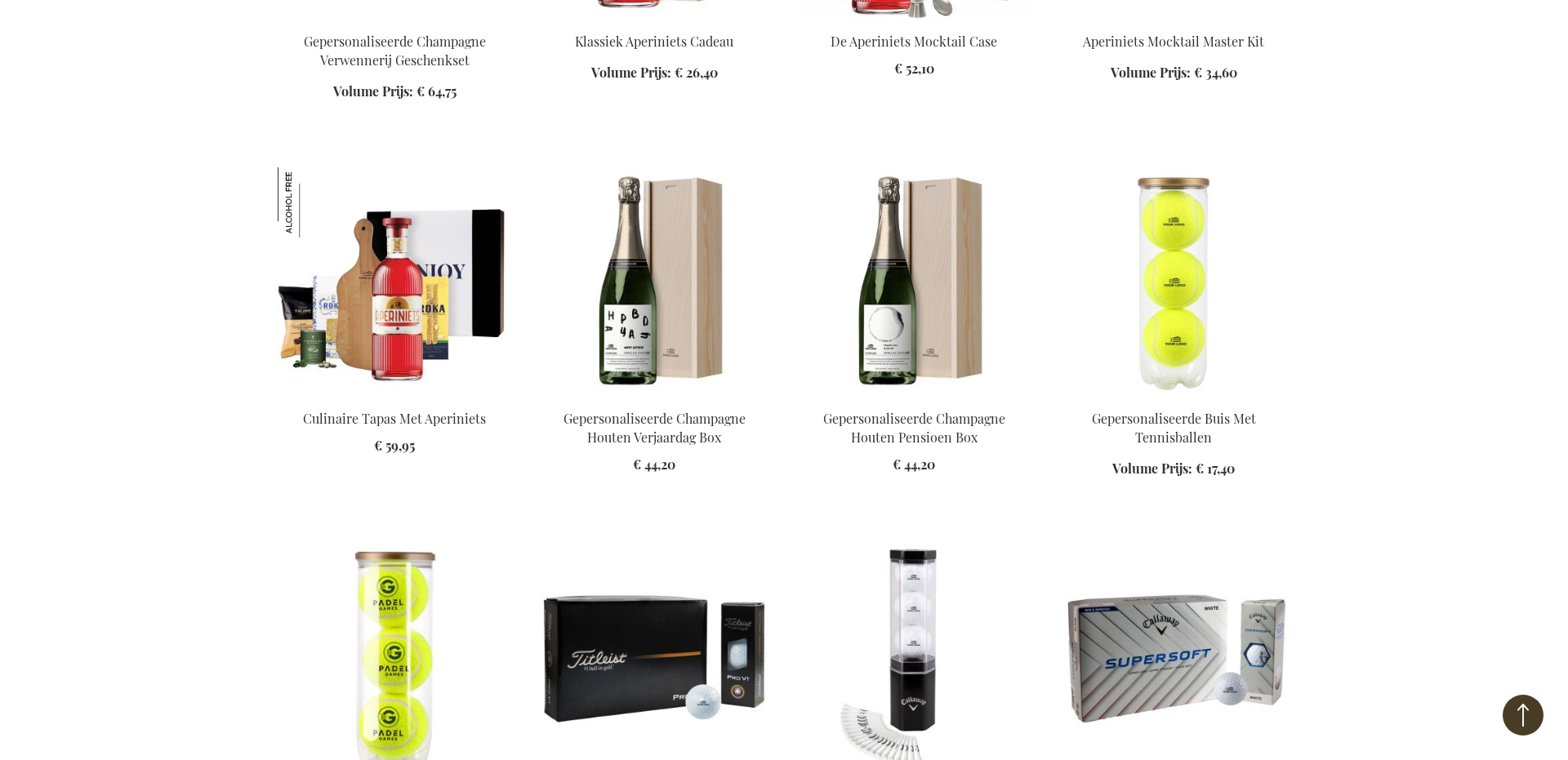
scroll to position [15775, 0]
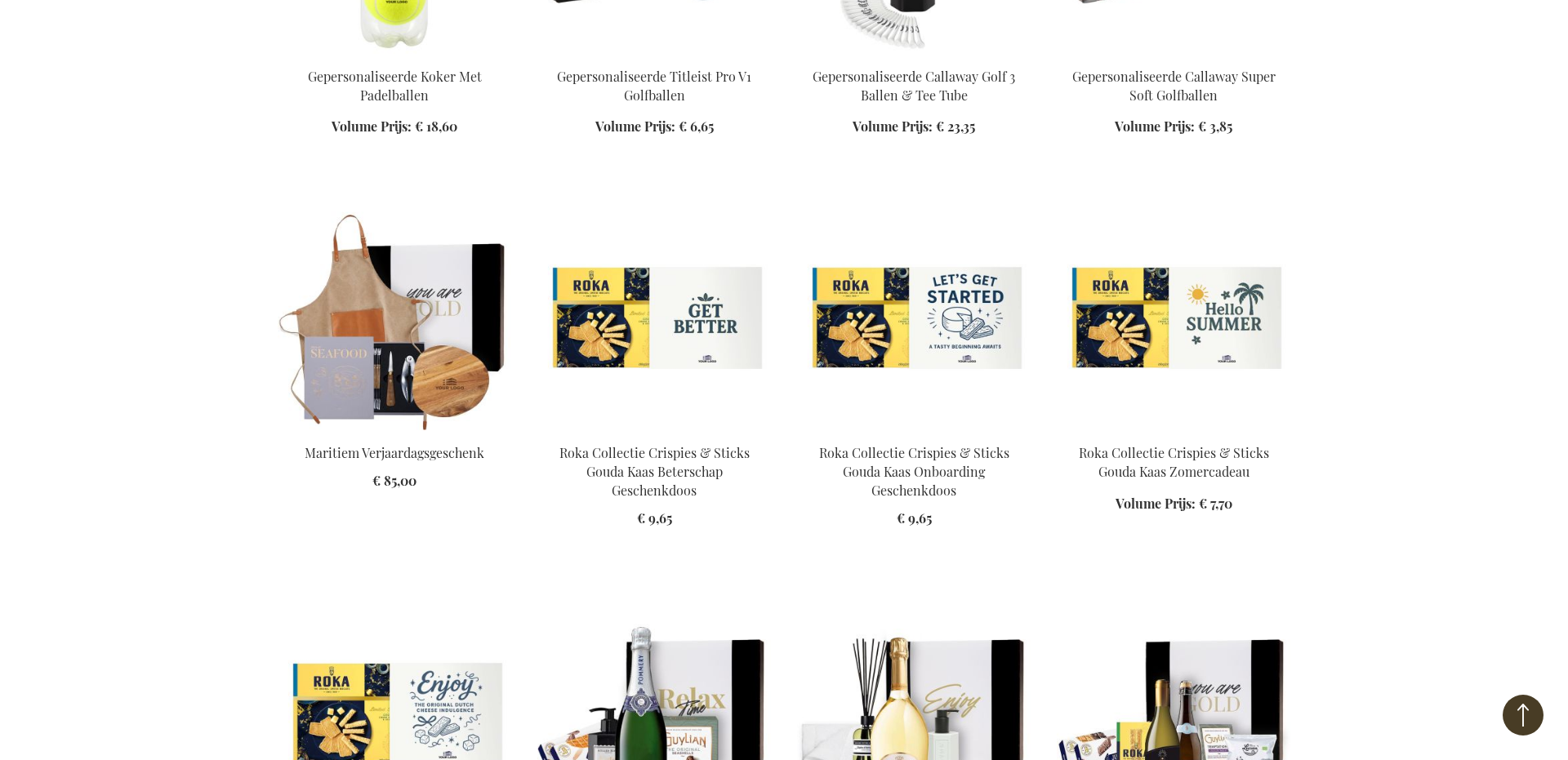
scroll to position [16675, 0]
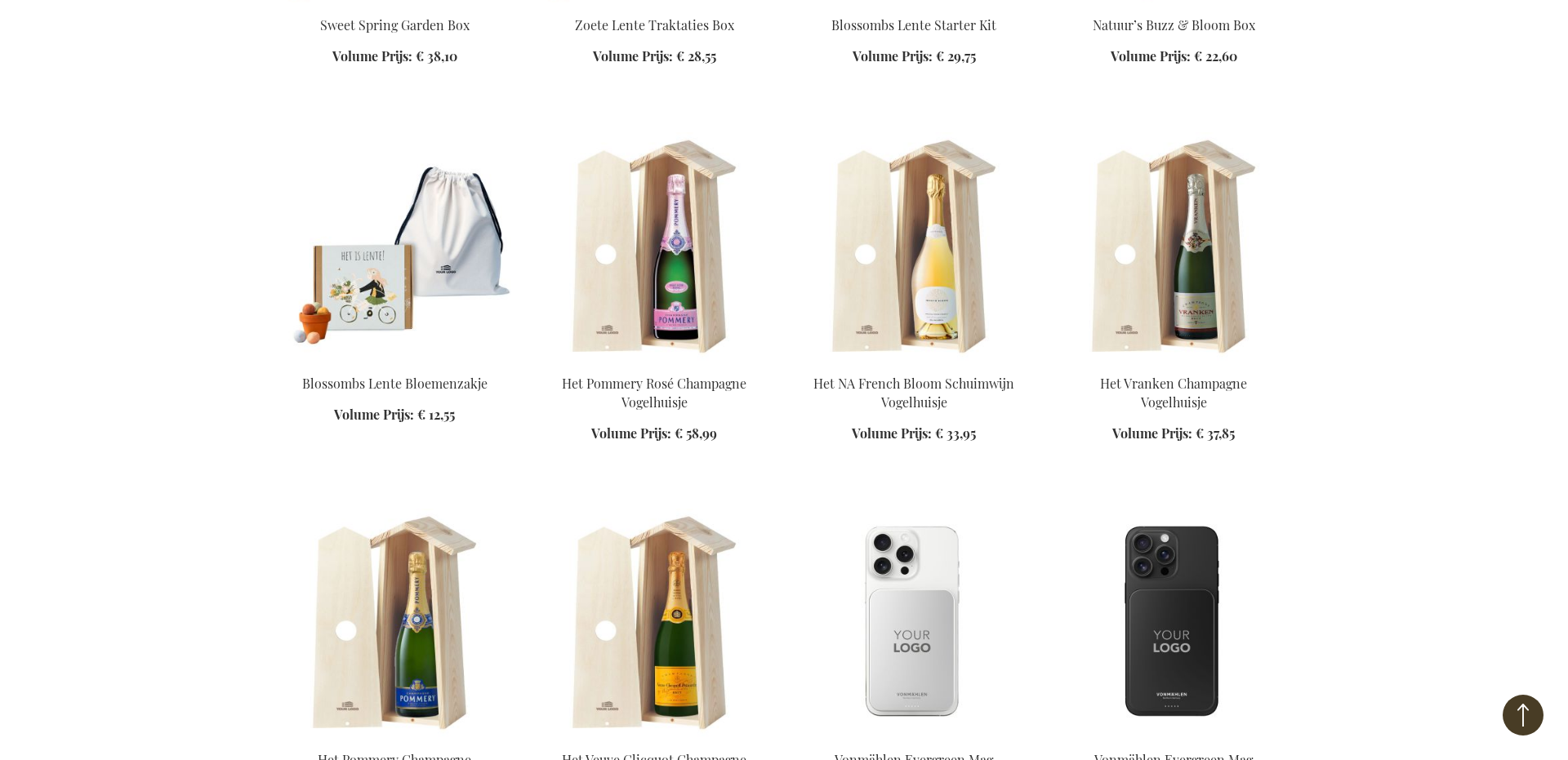
scroll to position [25388, 0]
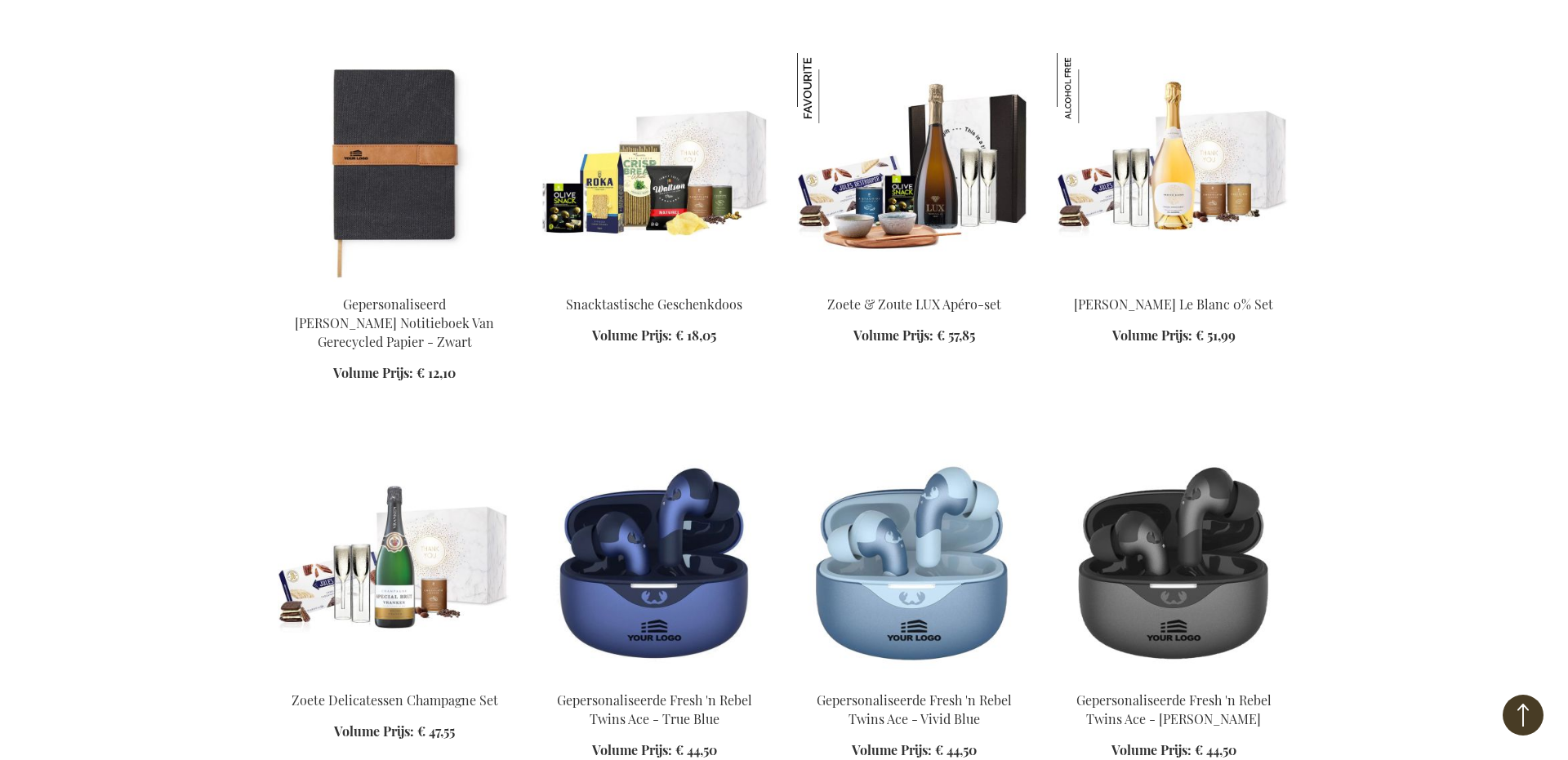
scroll to position [29639, 0]
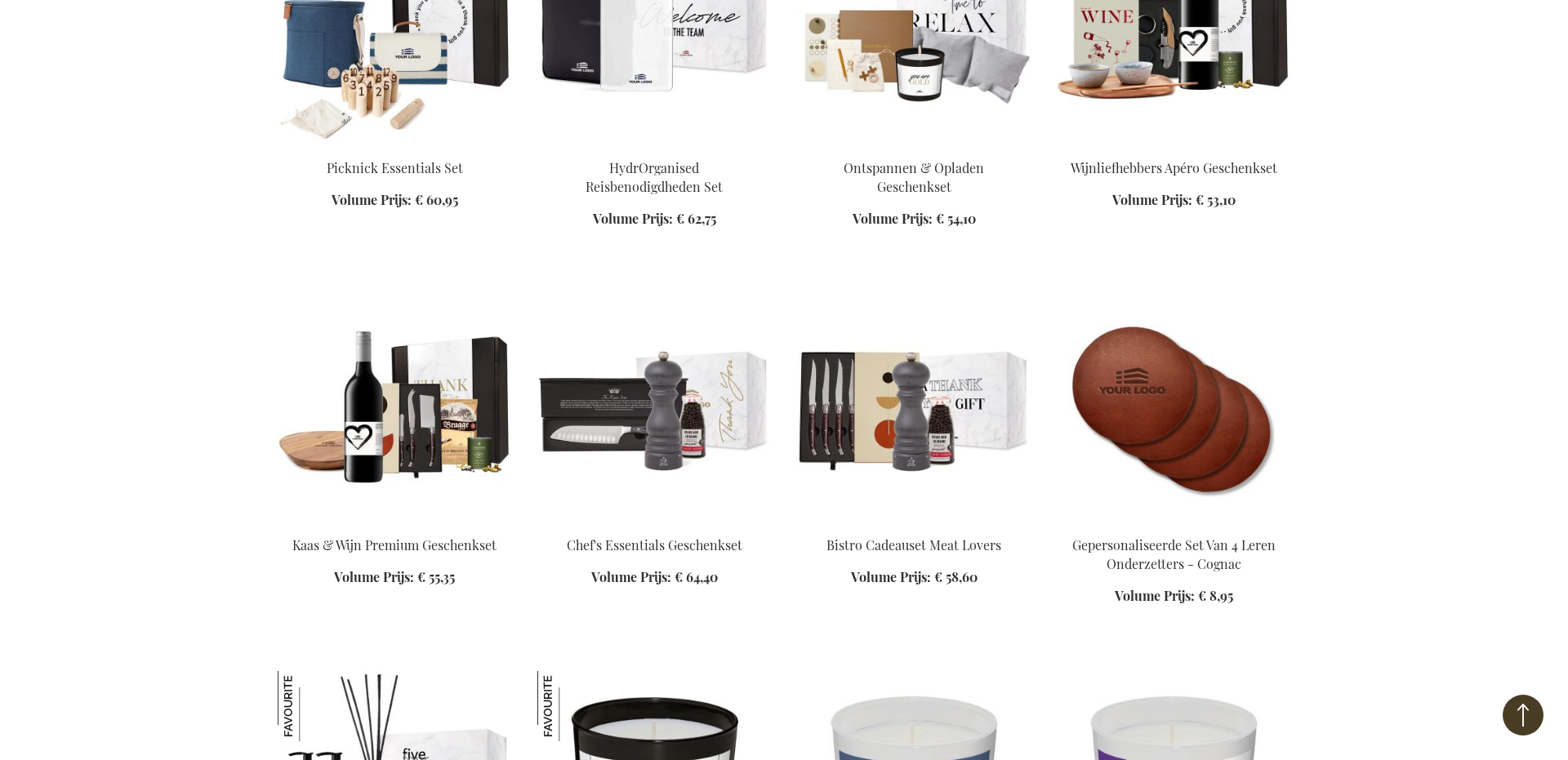
scroll to position [31006, 0]
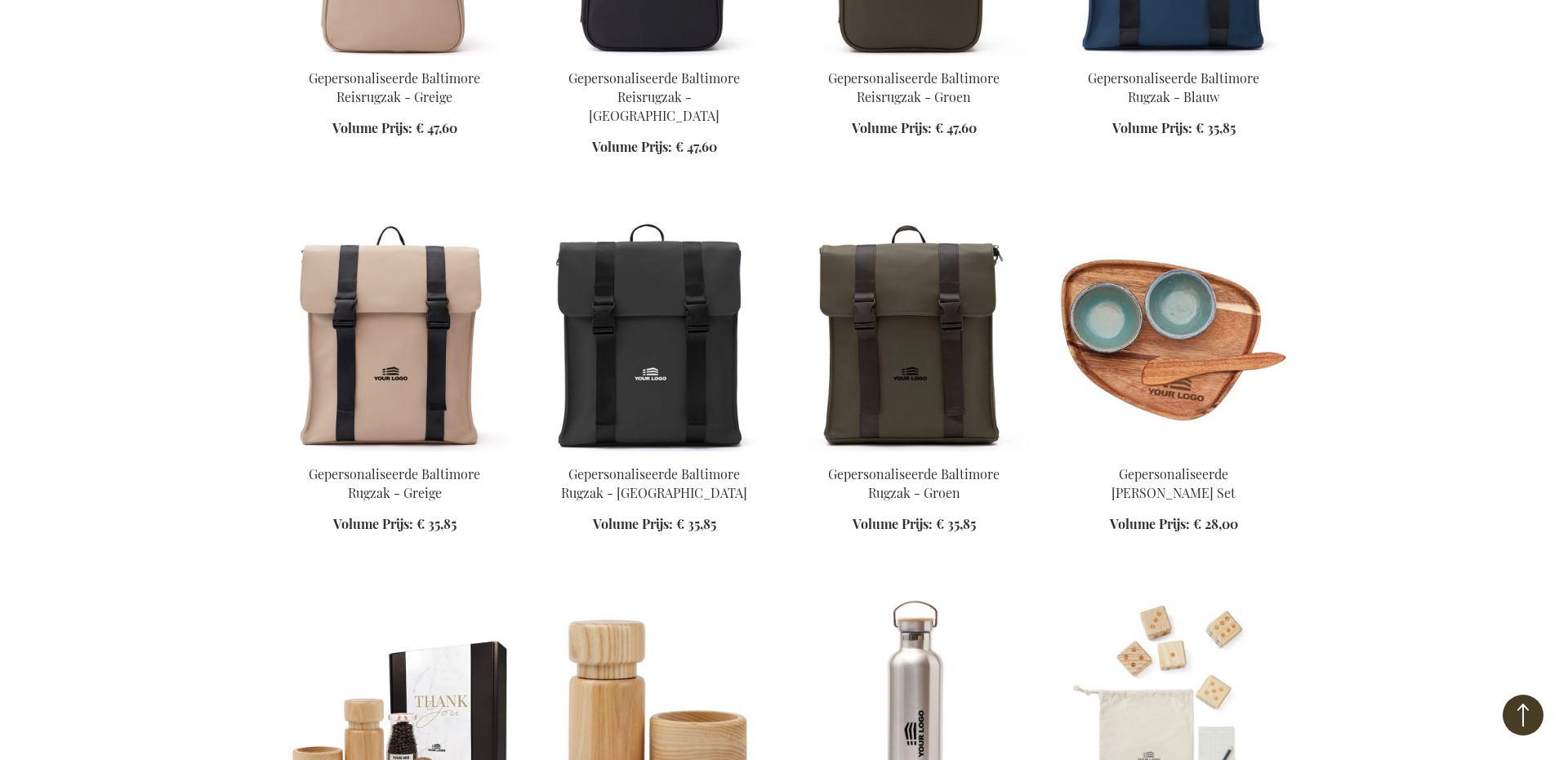
scroll to position [43511, 0]
